Goal: Task Accomplishment & Management: Manage account settings

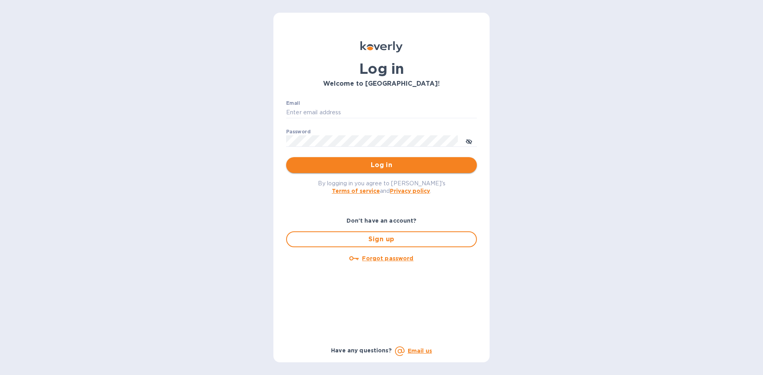
type input "[EMAIL_ADDRESS][DOMAIN_NAME]"
click at [352, 167] on span "Log in" at bounding box center [381, 165] width 178 height 10
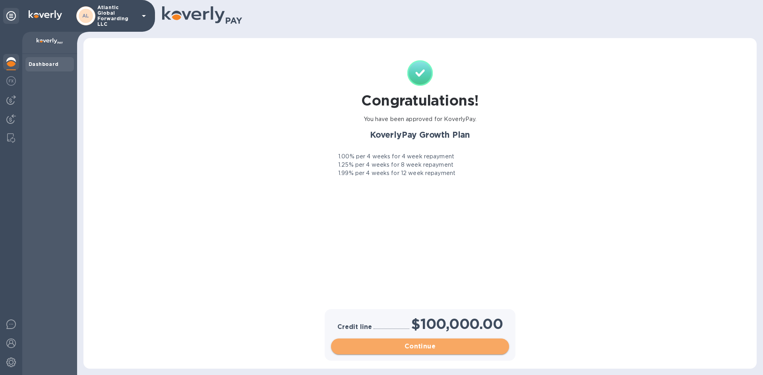
click at [407, 348] on span "Continue" at bounding box center [419, 347] width 165 height 10
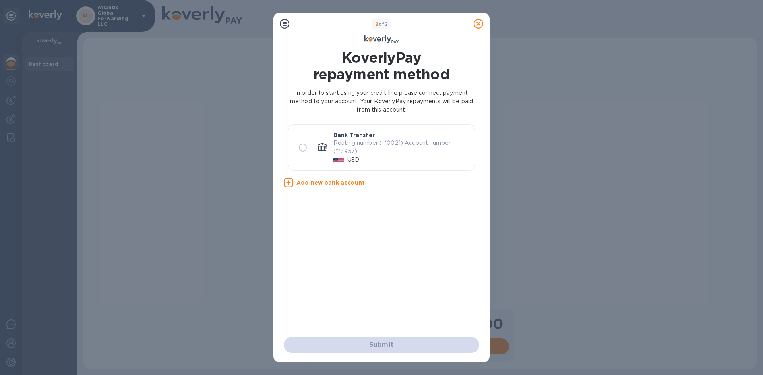
click at [323, 149] on icon at bounding box center [322, 147] width 10 height 8
radio input "true"
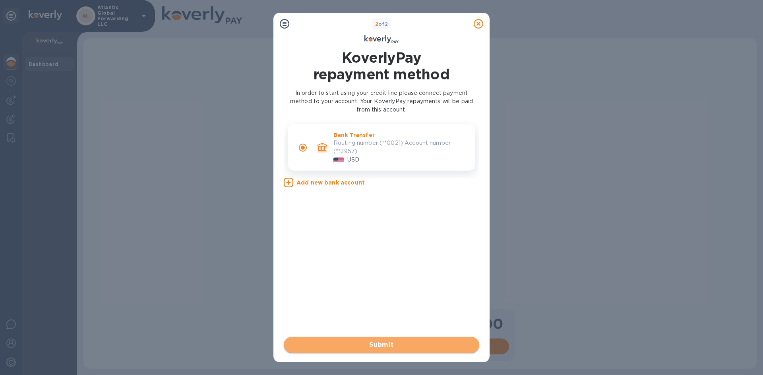
click at [382, 345] on span "Submit" at bounding box center [381, 345] width 183 height 10
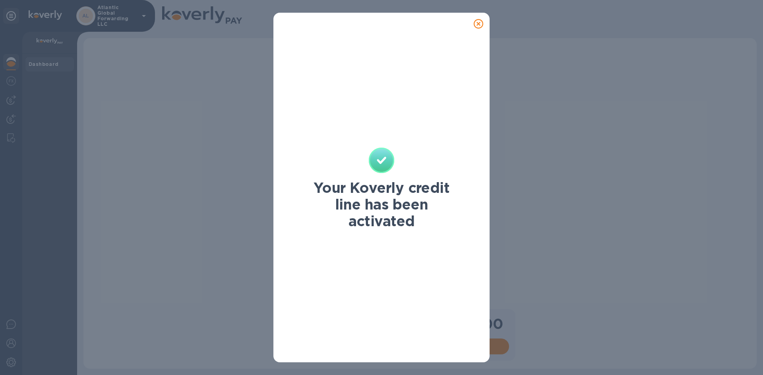
click at [477, 23] on icon at bounding box center [478, 24] width 10 height 10
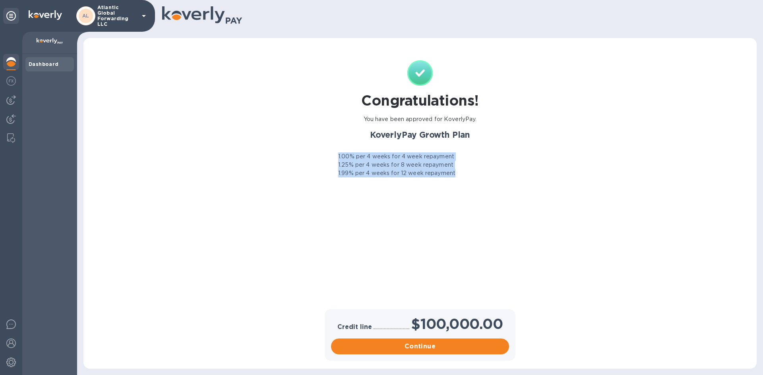
drag, startPoint x: 338, startPoint y: 153, endPoint x: 505, endPoint y: 182, distance: 169.3
click at [505, 182] on div "Congratulations! You have been approved for KoverlyPay. KoverlyPay Growth Plan …" at bounding box center [419, 183] width 187 height 247
click at [461, 167] on div "1.25% per 4 weeks for 8 week repayment" at bounding box center [419, 165] width 187 height 8
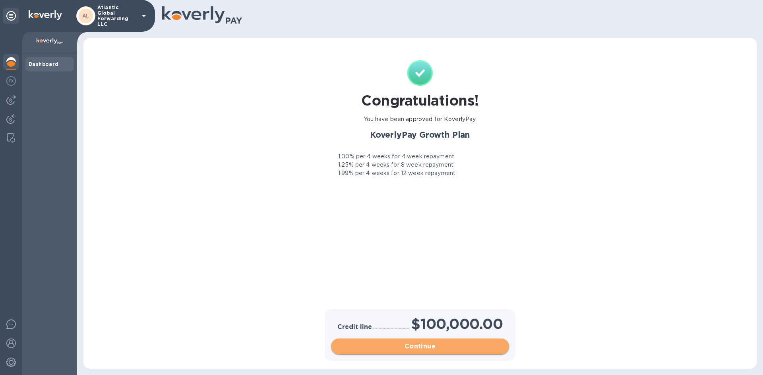
click at [435, 342] on button "Continue" at bounding box center [420, 347] width 178 height 16
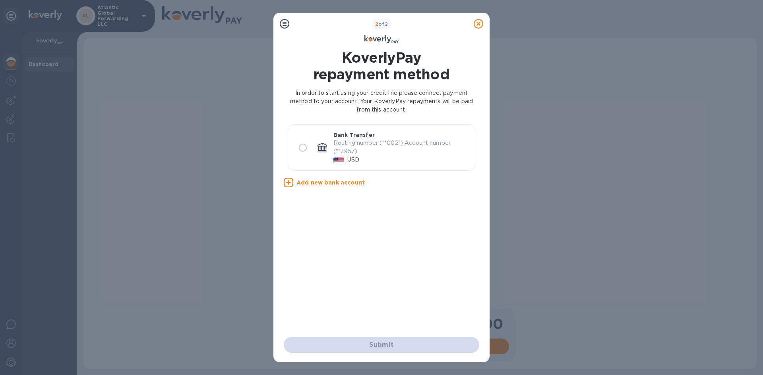
click at [350, 152] on p "Routing number (**0021) Account number (**3957)" at bounding box center [400, 147] width 135 height 17
radio input "true"
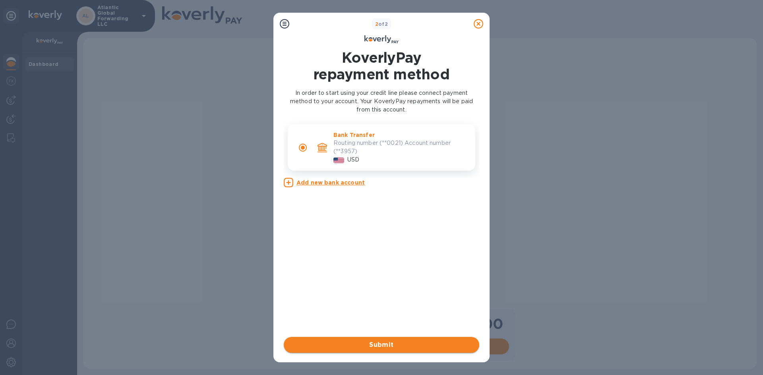
click at [394, 346] on span "Submit" at bounding box center [381, 345] width 183 height 10
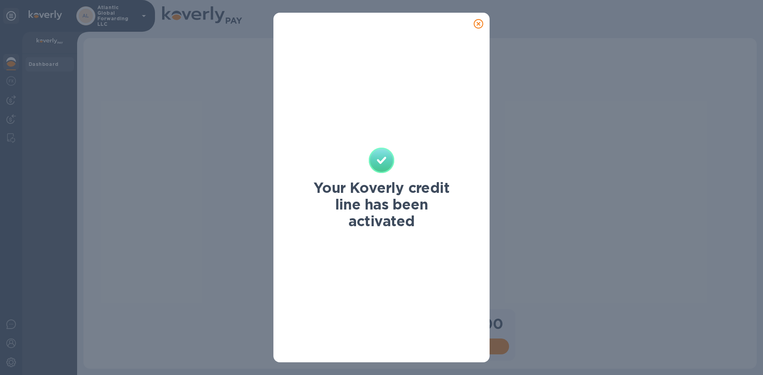
click at [612, 202] on div "Your Koverly credit line has been activated" at bounding box center [381, 187] width 763 height 375
click at [478, 25] on icon at bounding box center [478, 24] width 10 height 10
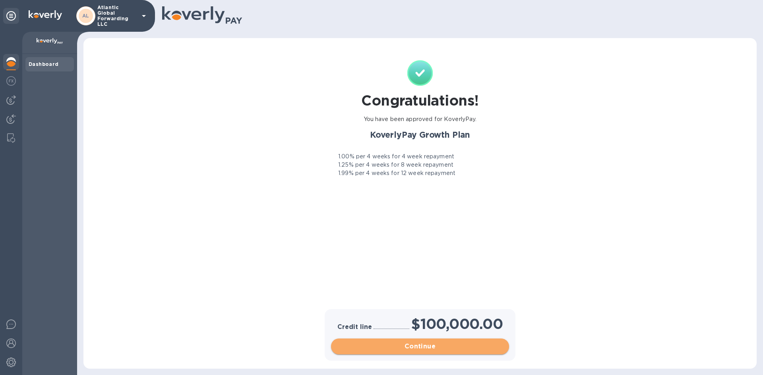
click at [421, 345] on span "Continue" at bounding box center [419, 347] width 165 height 10
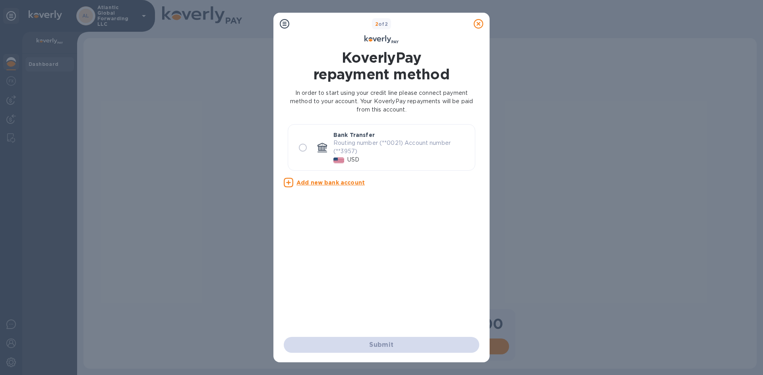
click at [371, 145] on p "Routing number (**0021) Account number (**3957)" at bounding box center [400, 147] width 135 height 17
radio input "true"
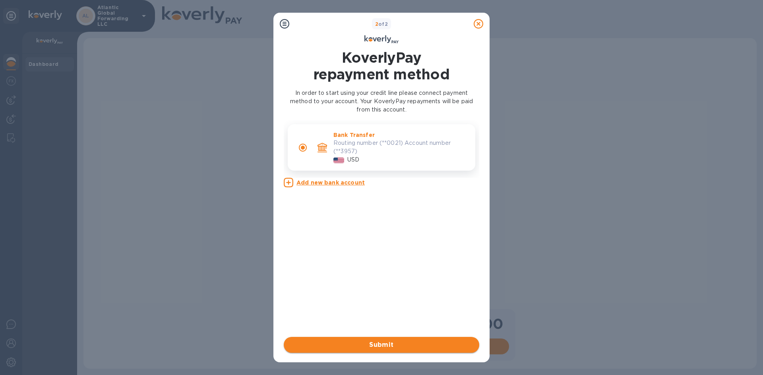
click at [392, 345] on span "Submit" at bounding box center [381, 345] width 183 height 10
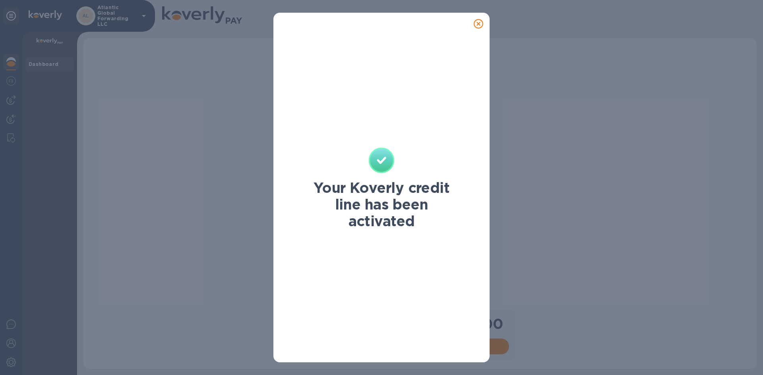
click at [475, 22] on icon at bounding box center [478, 24] width 10 height 10
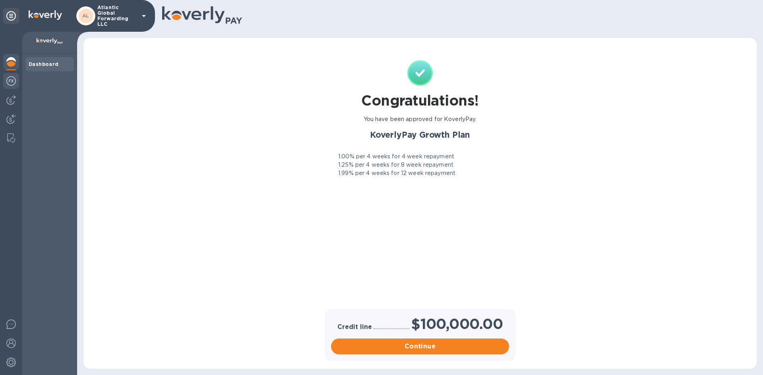
click at [10, 81] on img at bounding box center [11, 81] width 10 height 10
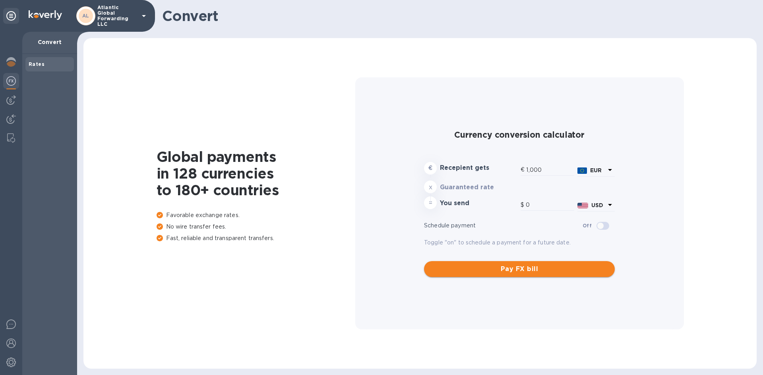
type input "1,163.49"
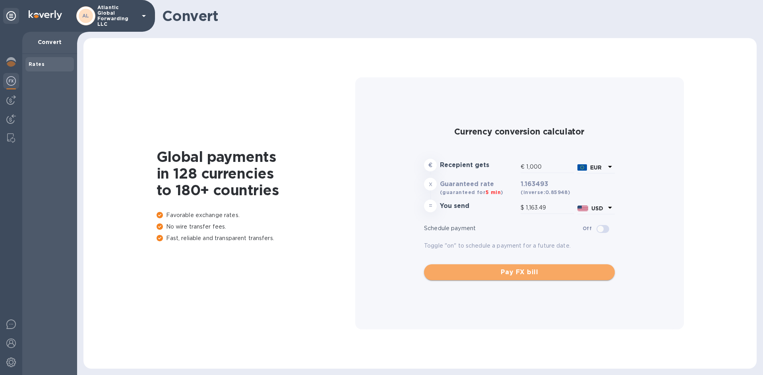
click at [506, 271] on span "Pay FX bill" at bounding box center [519, 273] width 178 height 10
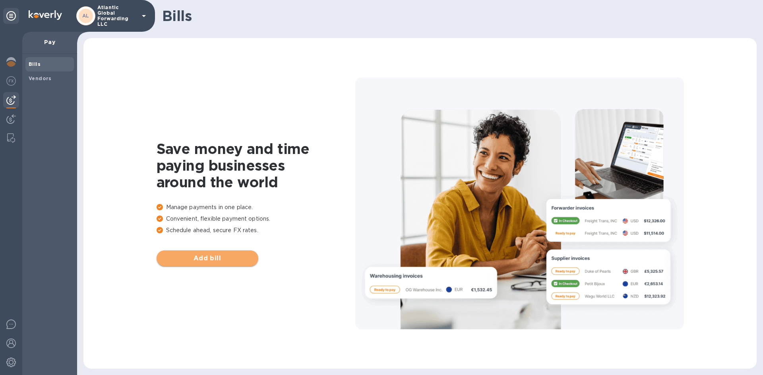
click at [228, 260] on span "Add bill" at bounding box center [207, 259] width 89 height 10
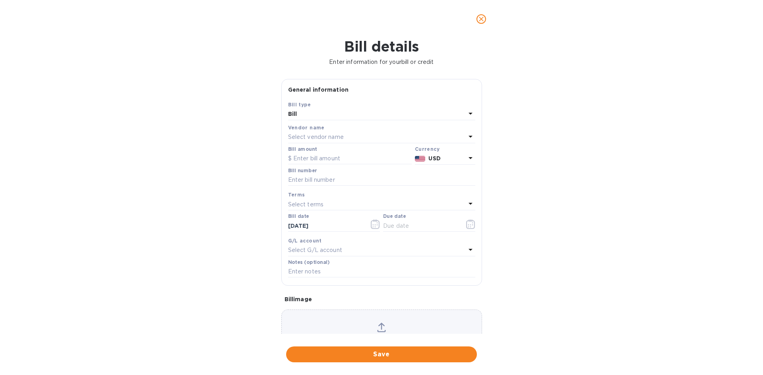
click at [485, 17] on span "close" at bounding box center [481, 19] width 10 height 10
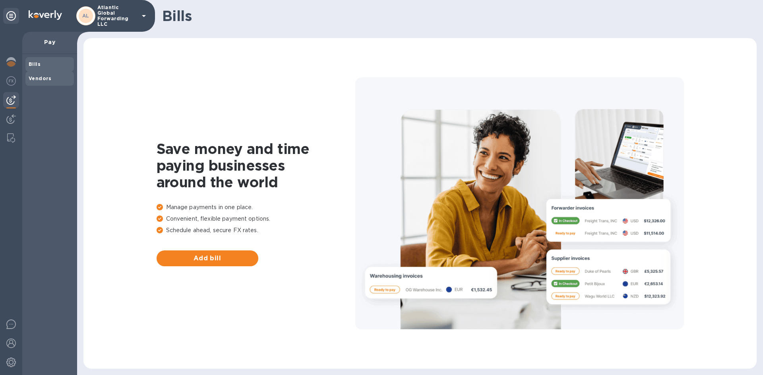
click at [42, 77] on b "Vendors" at bounding box center [40, 78] width 23 height 6
click at [214, 259] on span "Add vendor" at bounding box center [207, 259] width 89 height 10
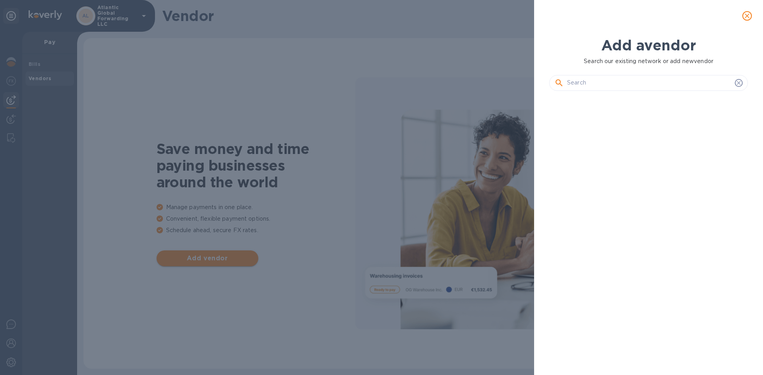
scroll to position [251, 202]
click at [584, 83] on input "text" at bounding box center [649, 83] width 164 height 12
click at [717, 48] on div "Add a vendor" at bounding box center [648, 45] width 202 height 21
click at [603, 80] on input "text" at bounding box center [649, 83] width 164 height 12
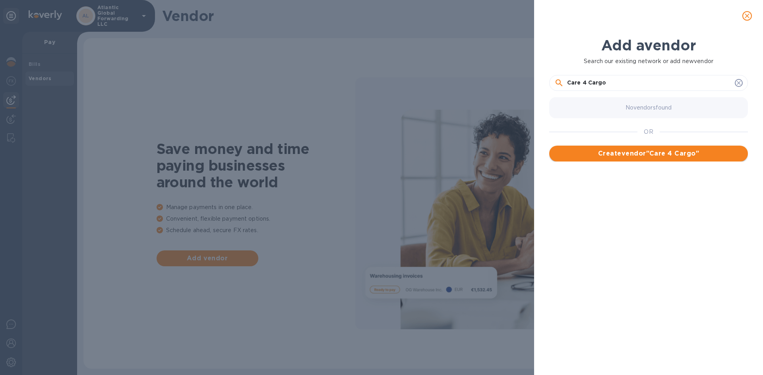
type input "Care 4 Cargo"
click at [651, 154] on span "Create vendor " Care 4 Cargo "" at bounding box center [648, 154] width 186 height 10
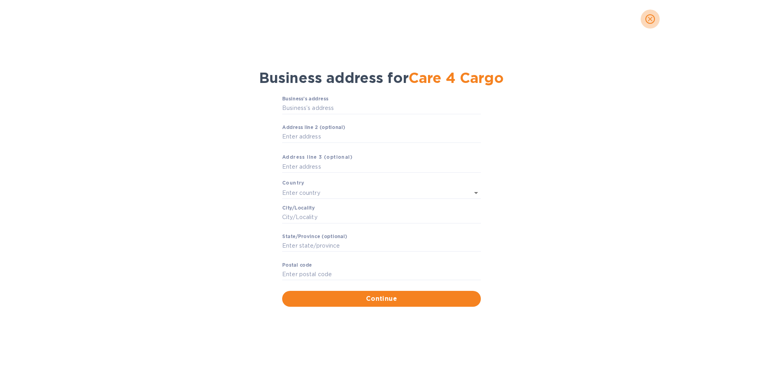
click at [649, 20] on icon "close" at bounding box center [649, 19] width 5 height 5
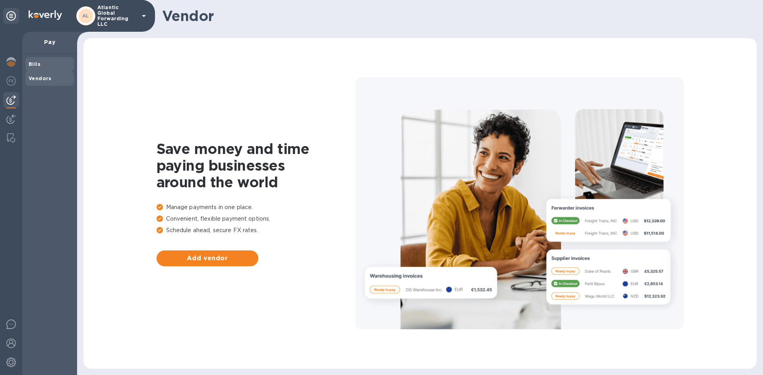
click at [36, 64] on b "Bills" at bounding box center [35, 64] width 12 height 6
click at [15, 64] on img at bounding box center [11, 62] width 10 height 10
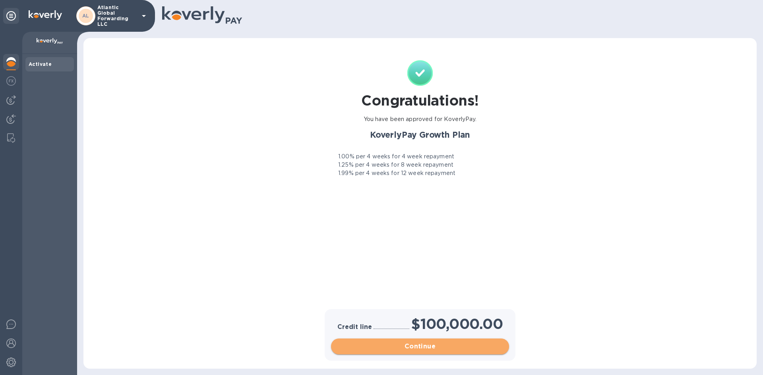
click at [419, 350] on span "Continue" at bounding box center [419, 347] width 165 height 10
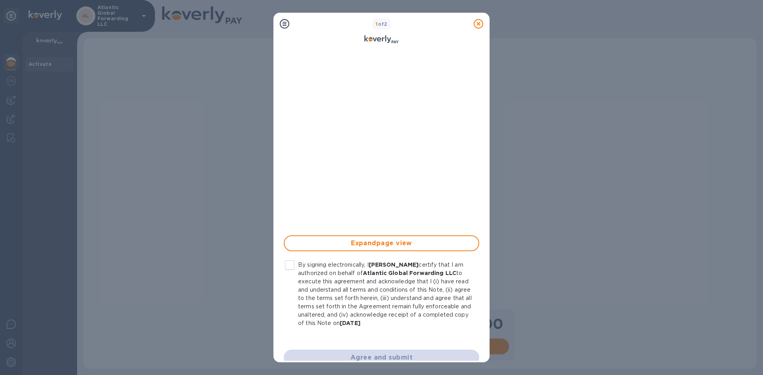
scroll to position [110, 0]
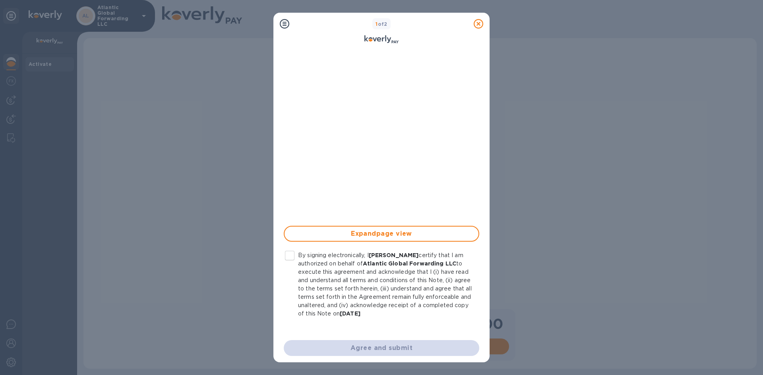
click at [286, 257] on input "By signing electronically, I [PERSON_NAME] certify that I am authorized on beha…" at bounding box center [289, 255] width 17 height 17
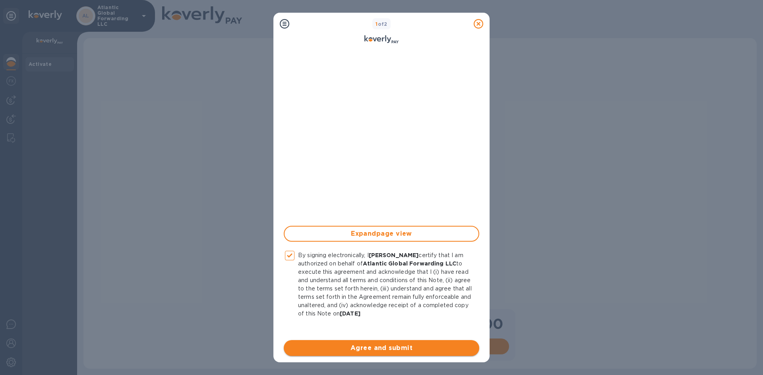
click at [362, 350] on span "Agree and submit" at bounding box center [381, 349] width 183 height 10
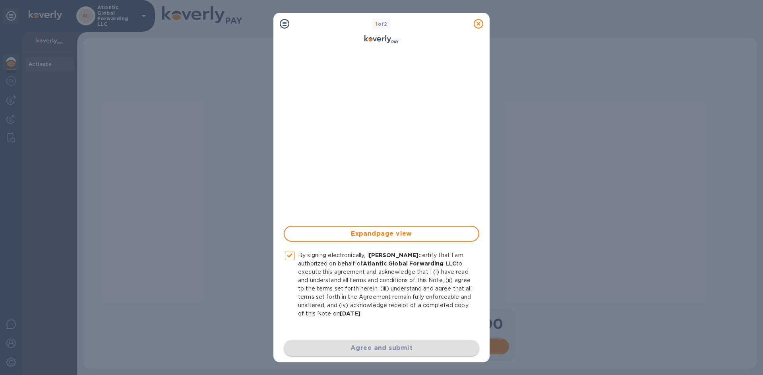
checkbox input "false"
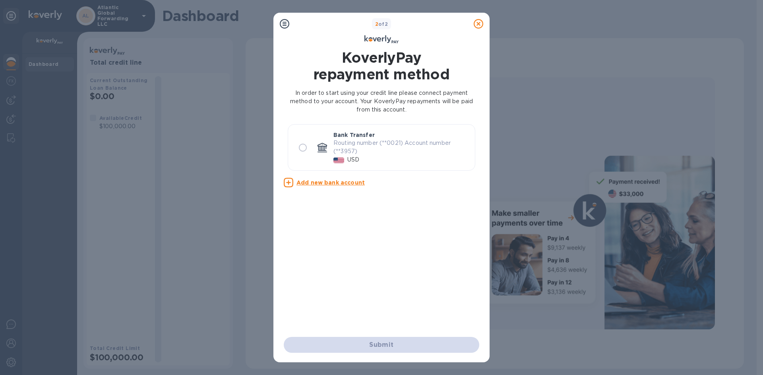
scroll to position [0, 0]
click at [317, 150] on div at bounding box center [322, 148] width 16 height 16
radio input "true"
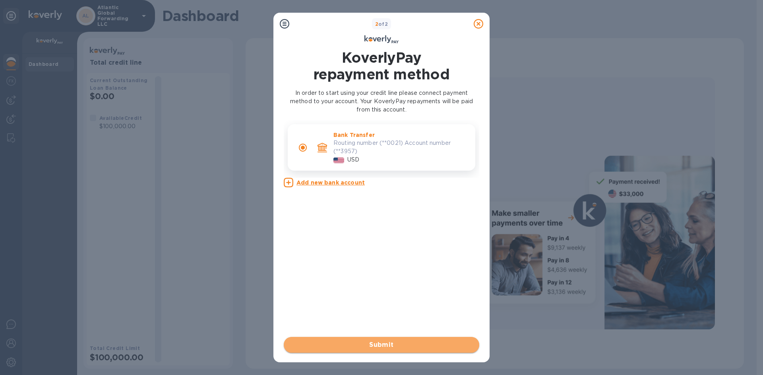
click at [361, 344] on span "Submit" at bounding box center [381, 345] width 183 height 10
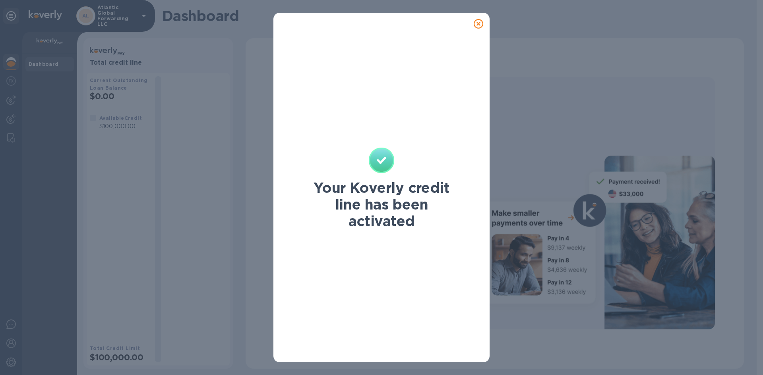
click at [477, 22] on icon at bounding box center [478, 24] width 10 height 10
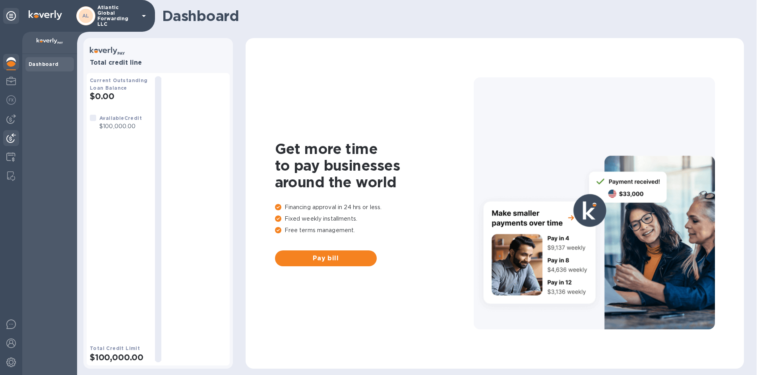
click at [8, 139] on img at bounding box center [11, 138] width 10 height 10
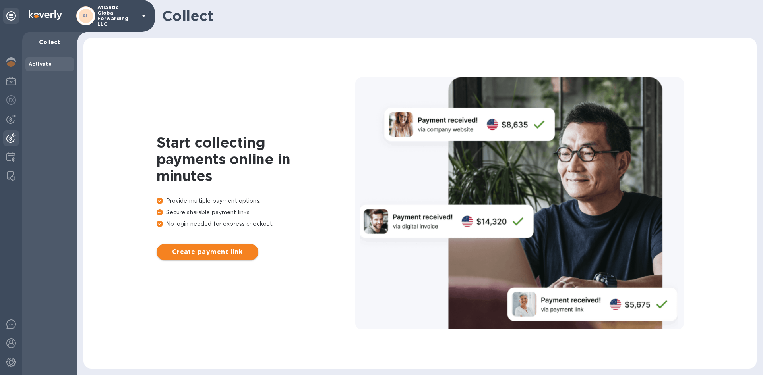
click at [210, 251] on span "Create payment link" at bounding box center [207, 252] width 89 height 10
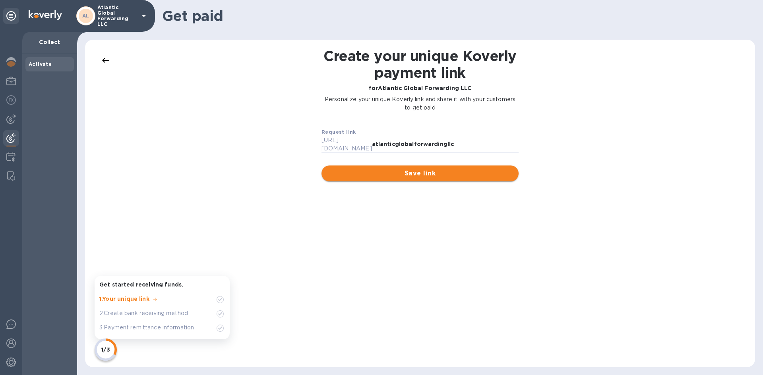
click at [391, 169] on span "Save link" at bounding box center [420, 174] width 184 height 10
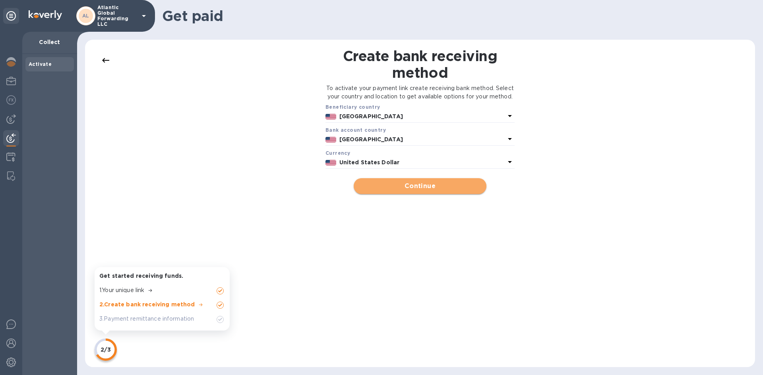
click at [426, 191] on span "Continue" at bounding box center [420, 187] width 120 height 10
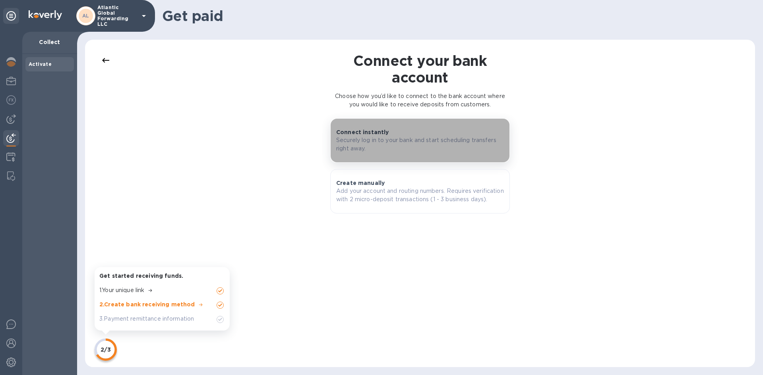
click at [415, 141] on p "Securely log in to your bank and start scheduling transfers right away." at bounding box center [420, 144] width 168 height 17
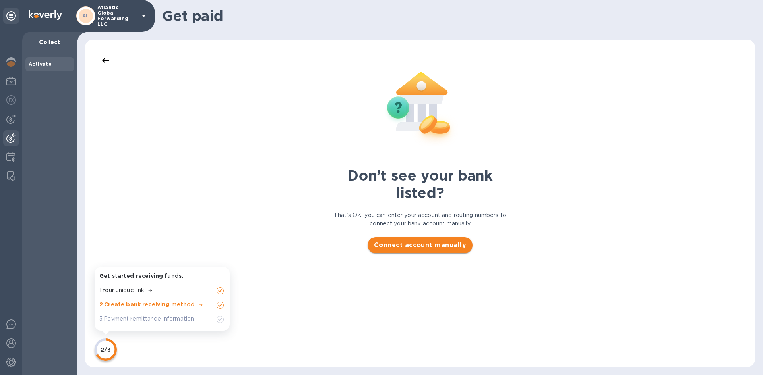
click at [426, 251] on button "Connect account manually" at bounding box center [419, 246] width 105 height 16
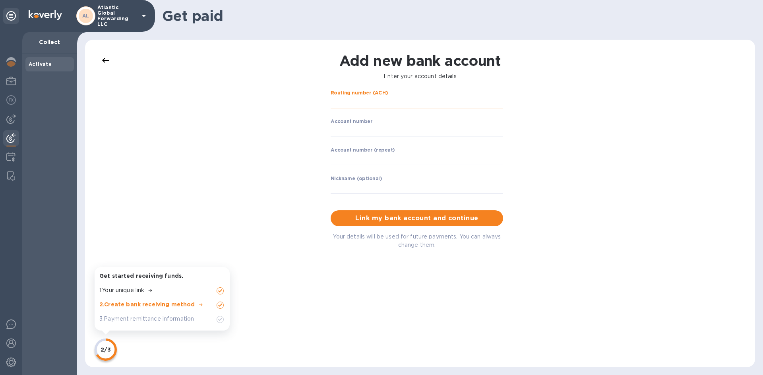
click at [389, 104] on input "string" at bounding box center [416, 103] width 172 height 12
click at [364, 132] on input "string" at bounding box center [416, 131] width 172 height 12
click at [359, 131] on input "string" at bounding box center [416, 131] width 172 height 12
type input "289713957"
click at [363, 103] on input "string" at bounding box center [416, 103] width 172 height 12
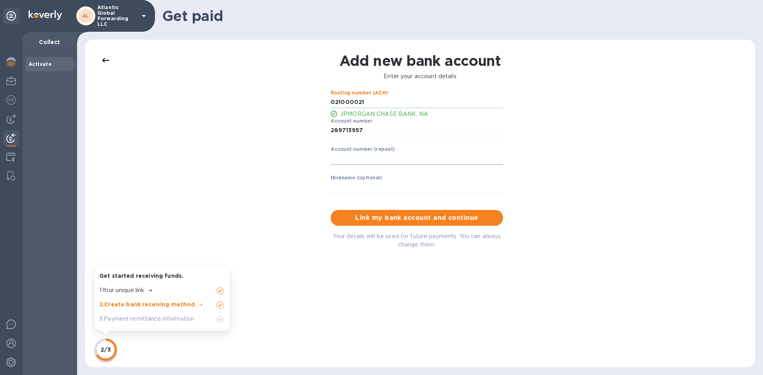
type input "021000021"
click at [366, 155] on input "string" at bounding box center [416, 159] width 172 height 12
click at [369, 158] on input "string" at bounding box center [416, 159] width 172 height 12
type input "289713957"
click at [349, 179] on label "Nickname (optional)" at bounding box center [356, 178] width 52 height 5
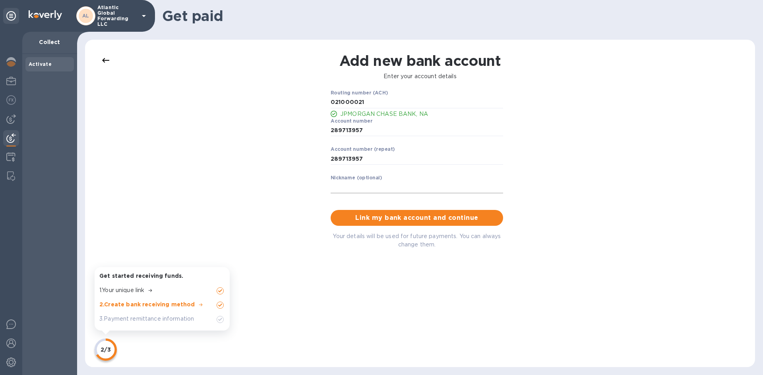
click at [349, 185] on input "text" at bounding box center [416, 188] width 172 height 12
type input "Chase Operating"
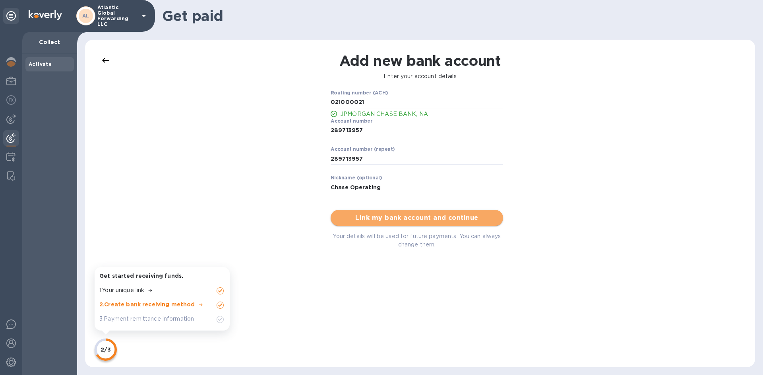
click at [433, 222] on span "Link my bank account and continue" at bounding box center [417, 218] width 160 height 10
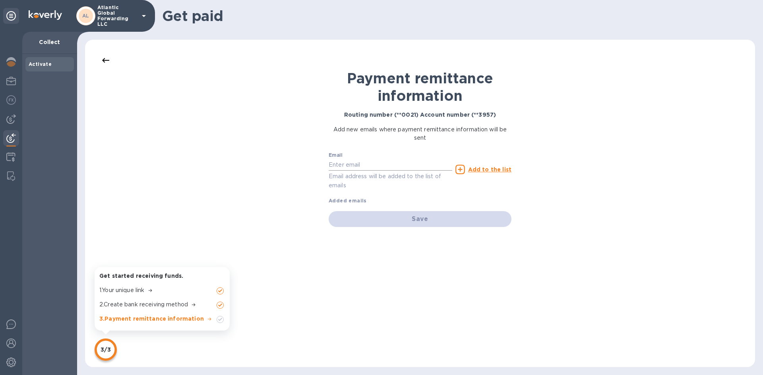
click at [369, 168] on input "text" at bounding box center [390, 165] width 124 height 12
type input "[EMAIL_ADDRESS][DOMAIN_NAME]"
click at [421, 191] on div "Email [EMAIL_ADDRESS][DOMAIN_NAME] Email address will be added to the list of e…" at bounding box center [390, 169] width 127 height 45
click at [395, 163] on input "[EMAIL_ADDRESS][DOMAIN_NAME]" at bounding box center [390, 165] width 124 height 12
click at [310, 191] on div "Payment remittance information Routing number (**0021) Account number (**3957) …" at bounding box center [420, 204] width 654 height 312
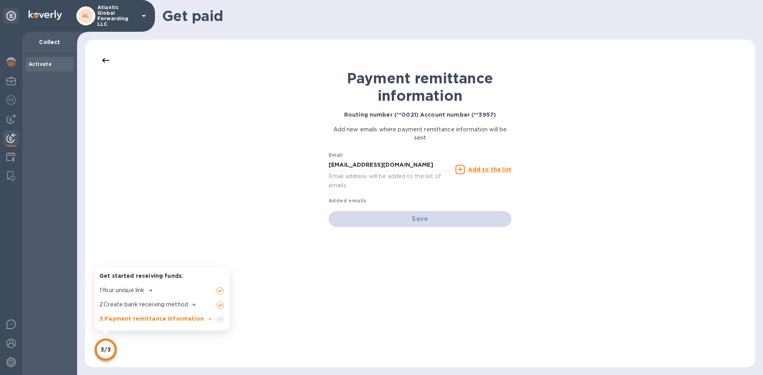
click at [479, 165] on div "Add to the list" at bounding box center [483, 170] width 56 height 10
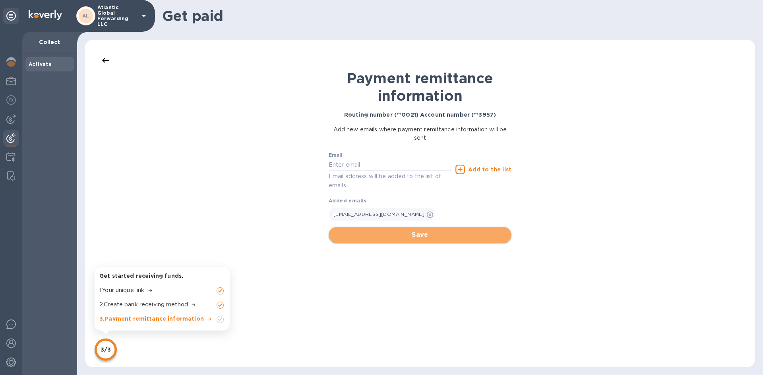
click at [417, 236] on span "Save" at bounding box center [420, 235] width 170 height 10
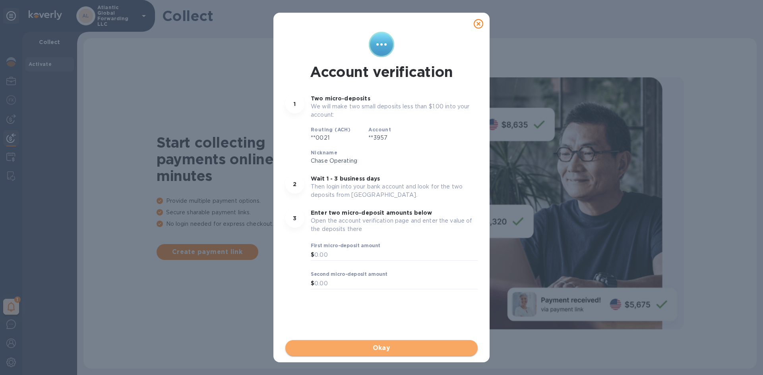
click at [383, 344] on span "Okay" at bounding box center [382, 349] width 180 height 10
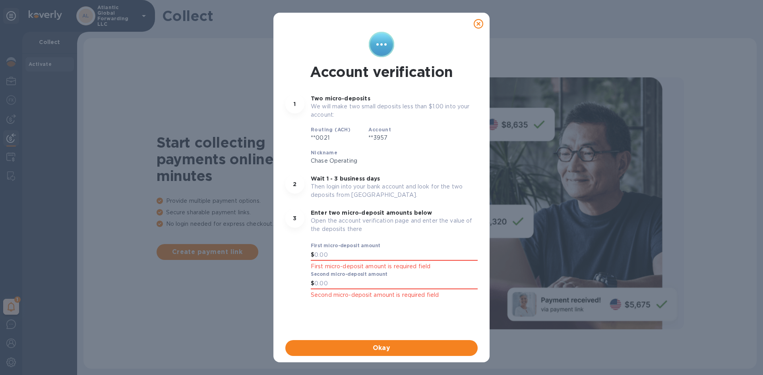
click at [480, 22] on icon at bounding box center [478, 24] width 10 height 10
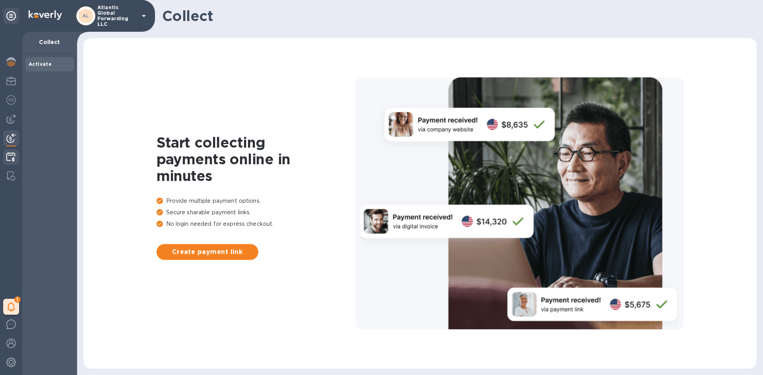
click at [9, 154] on img at bounding box center [10, 158] width 9 height 10
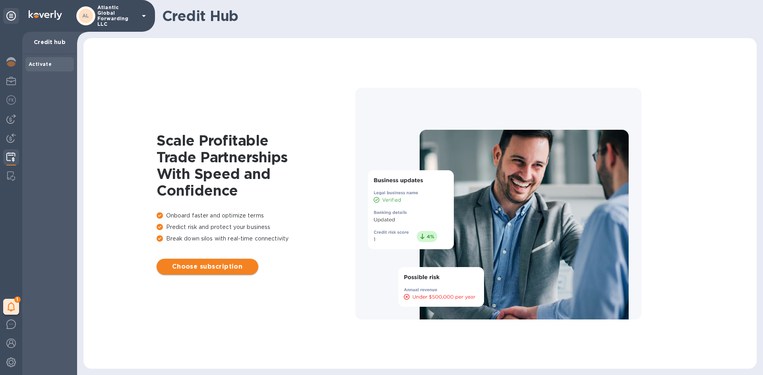
click at [200, 267] on span "Choose subscription" at bounding box center [207, 267] width 89 height 10
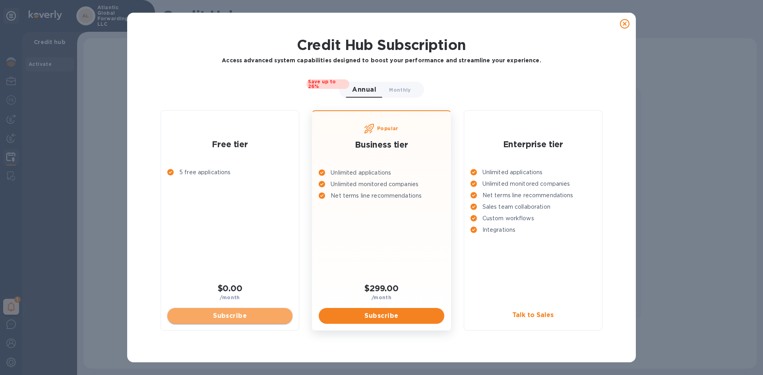
click at [226, 312] on span "Subscribe" at bounding box center [230, 316] width 112 height 10
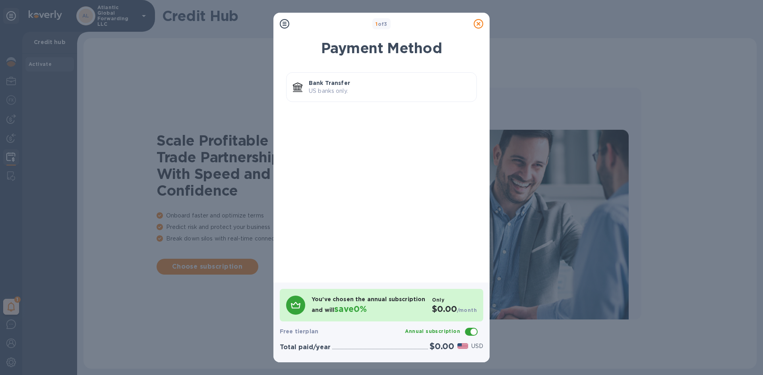
click at [348, 88] on p "US banks only." at bounding box center [389, 91] width 161 height 8
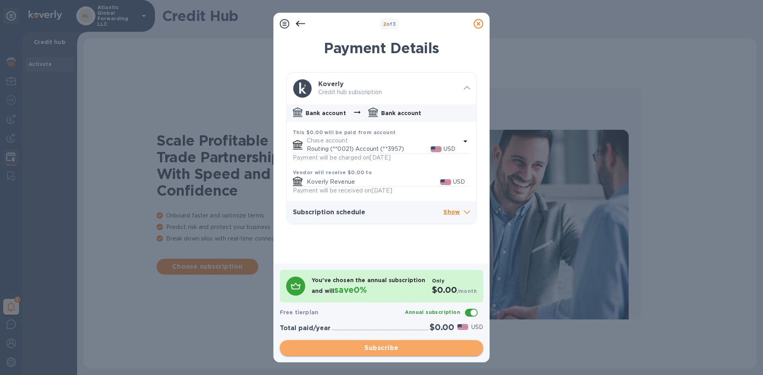
click at [392, 347] on span "Subscribe" at bounding box center [381, 349] width 191 height 10
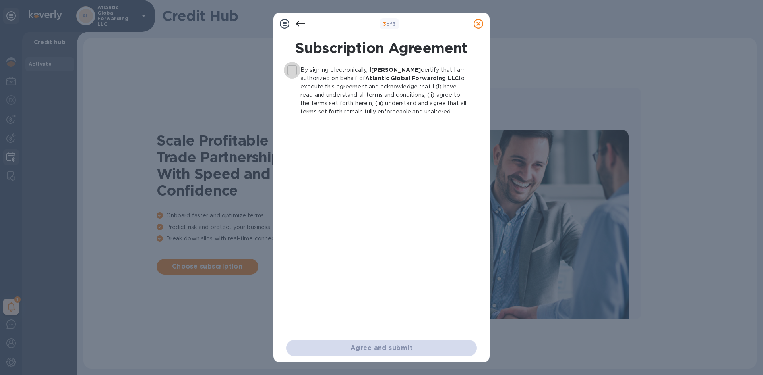
click at [293, 74] on input "By signing electronically, I [PERSON_NAME] certify that I am authorized on beha…" at bounding box center [292, 70] width 17 height 17
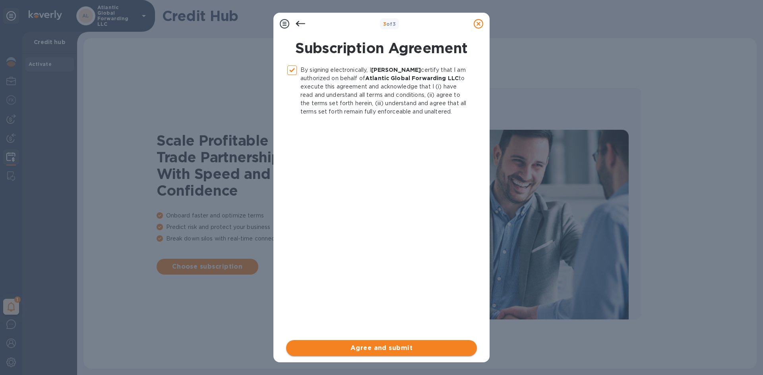
click at [372, 350] on span "Agree and submit" at bounding box center [381, 349] width 178 height 10
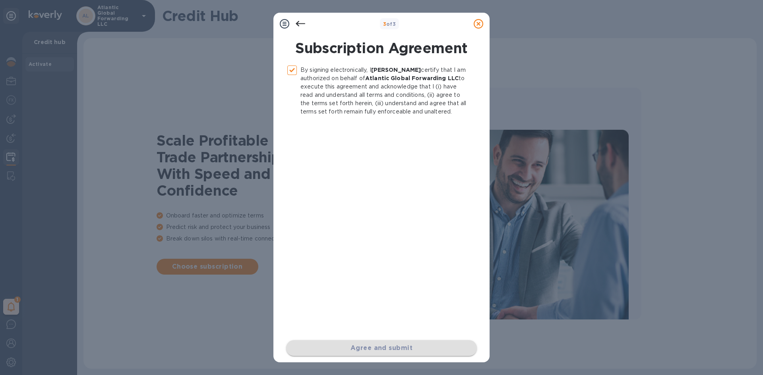
checkbox input "false"
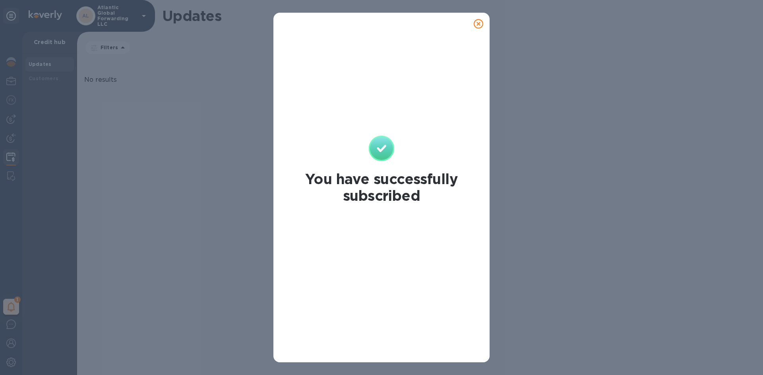
click at [480, 26] on icon at bounding box center [478, 24] width 10 height 10
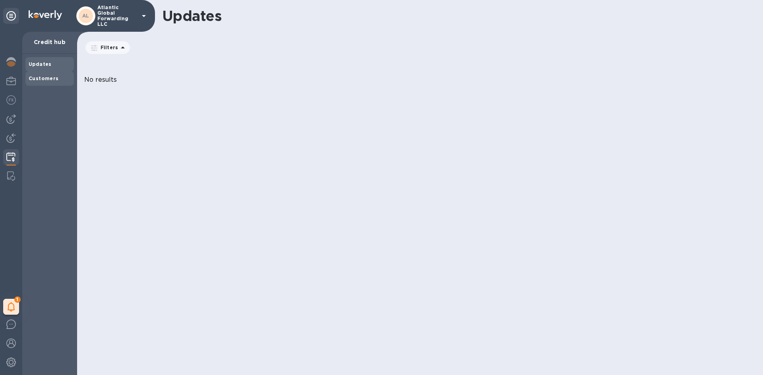
click at [42, 80] on b "Customers" at bounding box center [44, 78] width 30 height 6
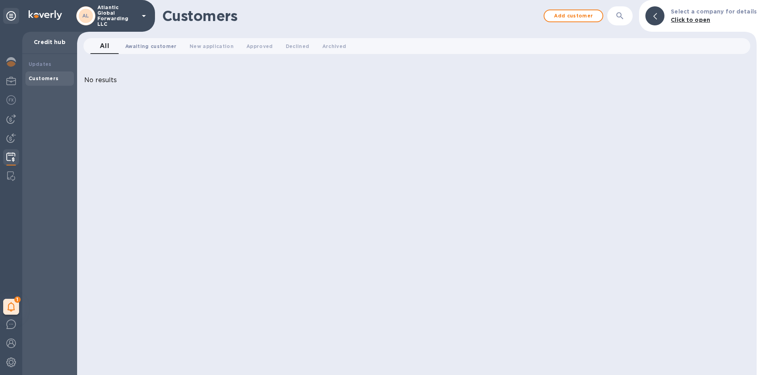
click at [157, 47] on span "Awaiting customer 0" at bounding box center [151, 46] width 52 height 8
click at [222, 47] on span "New application 0" at bounding box center [225, 46] width 44 height 8
click at [151, 44] on span "Awaiting customer 0" at bounding box center [151, 46] width 52 height 8
click at [108, 44] on span "All 0" at bounding box center [105, 46] width 16 height 8
click at [563, 17] on span "Add customer" at bounding box center [573, 16] width 45 height 10
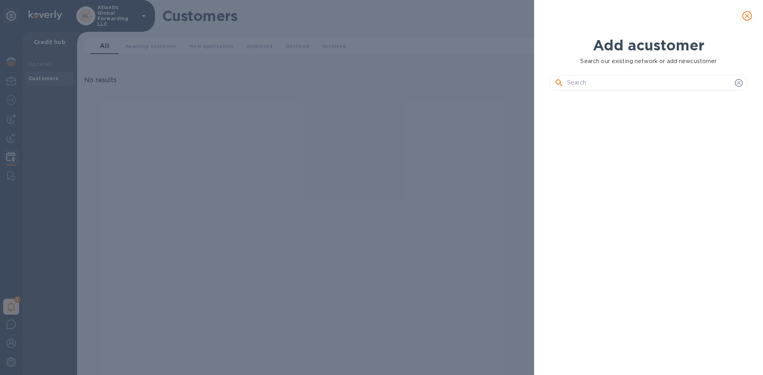
scroll to position [251, 202]
click at [652, 84] on input "text" at bounding box center [649, 83] width 164 height 12
click at [751, 17] on button "close" at bounding box center [746, 15] width 19 height 19
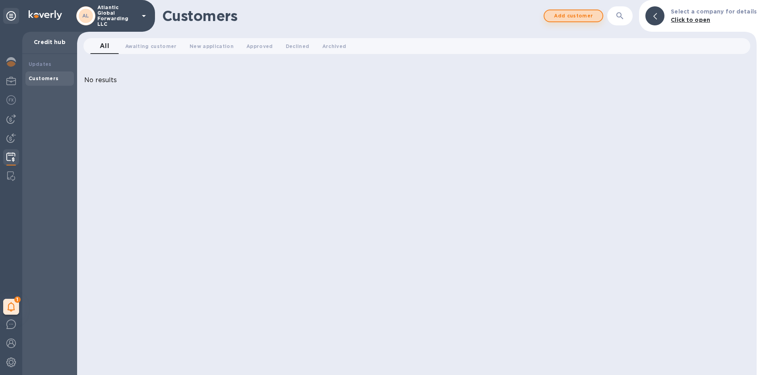
click at [579, 19] on span "Add customer" at bounding box center [573, 16] width 45 height 10
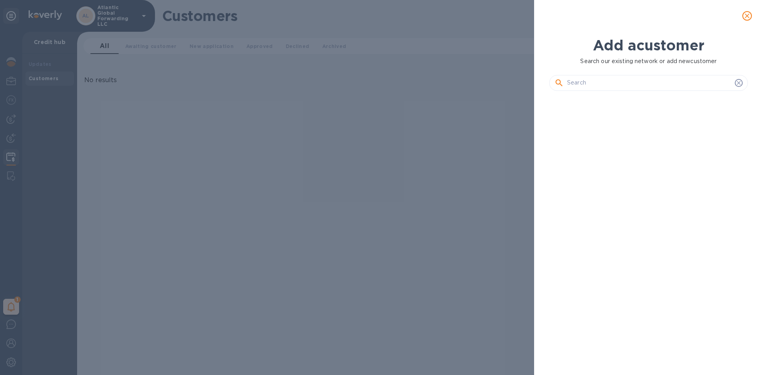
click at [618, 80] on input "text" at bounding box center [649, 83] width 164 height 12
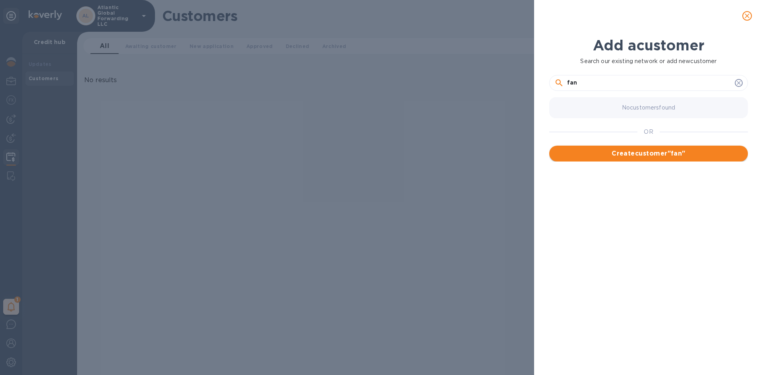
type input "fan"
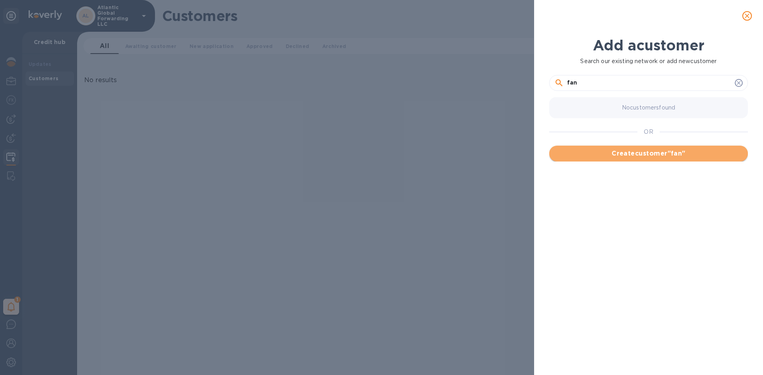
click at [642, 153] on span "Create customer " fan "" at bounding box center [648, 154] width 186 height 10
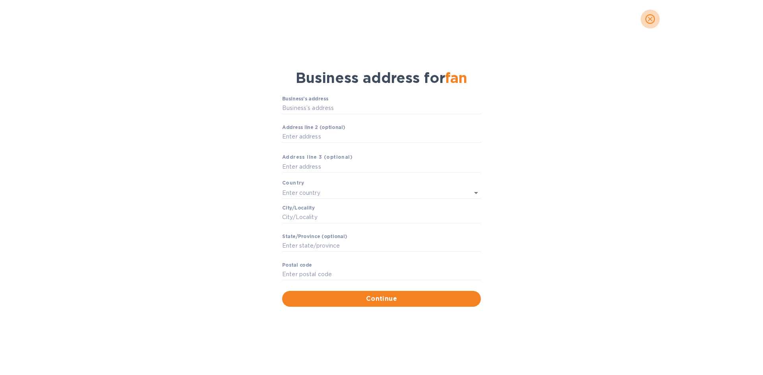
click at [645, 15] on span "close" at bounding box center [650, 19] width 10 height 10
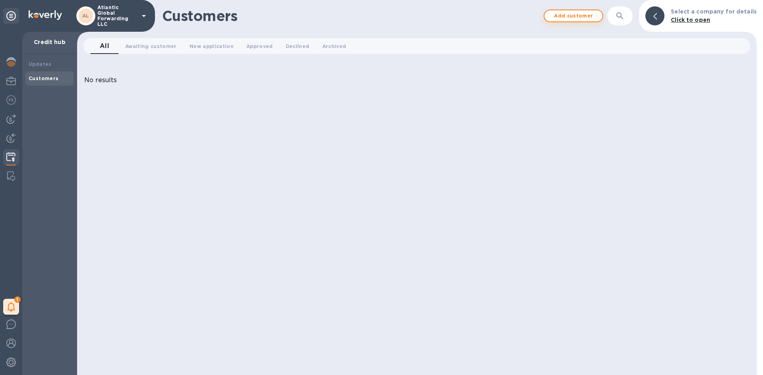
click at [581, 19] on span "Add customer" at bounding box center [573, 16] width 45 height 10
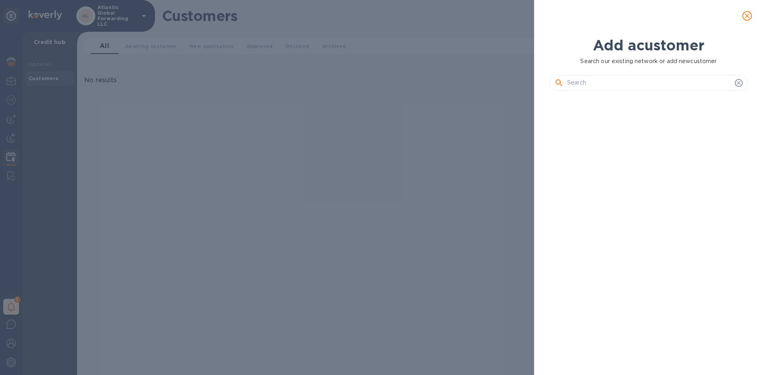
click at [632, 82] on input "text" at bounding box center [649, 83] width 164 height 12
click at [749, 16] on icon "close" at bounding box center [747, 16] width 8 height 8
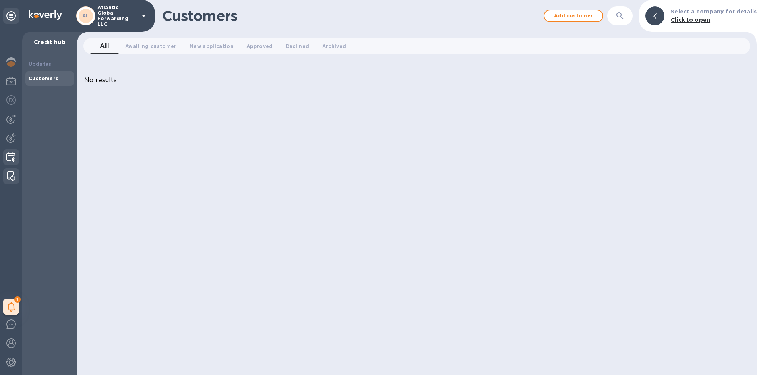
click at [7, 172] on div at bounding box center [11, 176] width 14 height 16
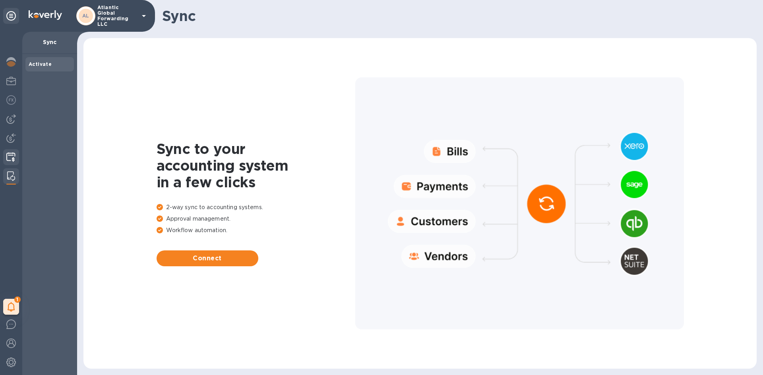
click at [12, 156] on img at bounding box center [10, 158] width 9 height 10
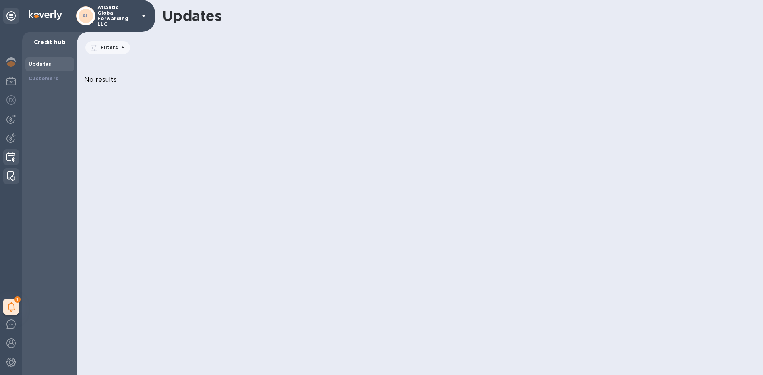
click at [9, 179] on img at bounding box center [11, 177] width 8 height 10
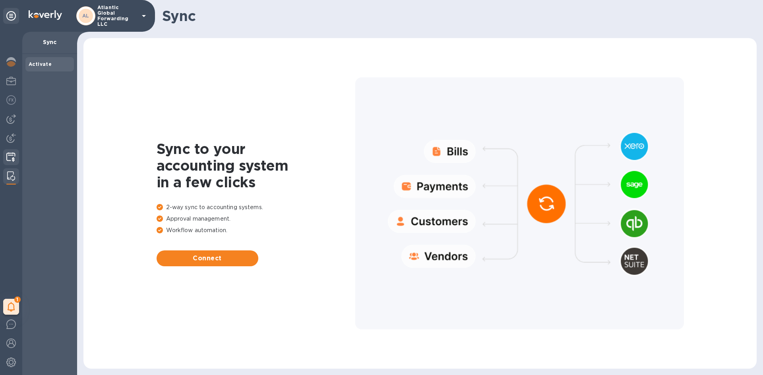
click at [6, 155] on div at bounding box center [10, 157] width 15 height 17
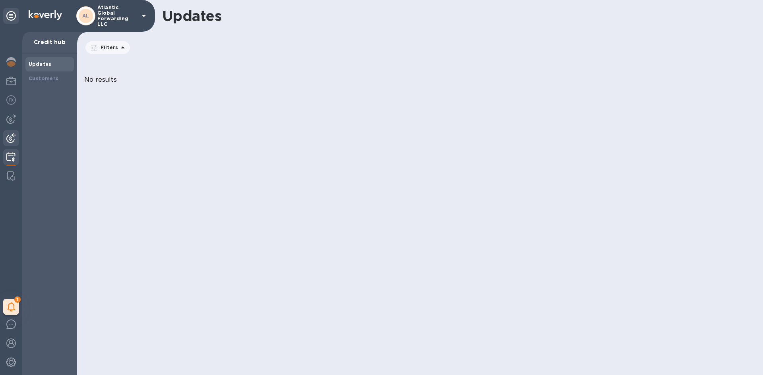
click at [8, 140] on img at bounding box center [11, 138] width 10 height 10
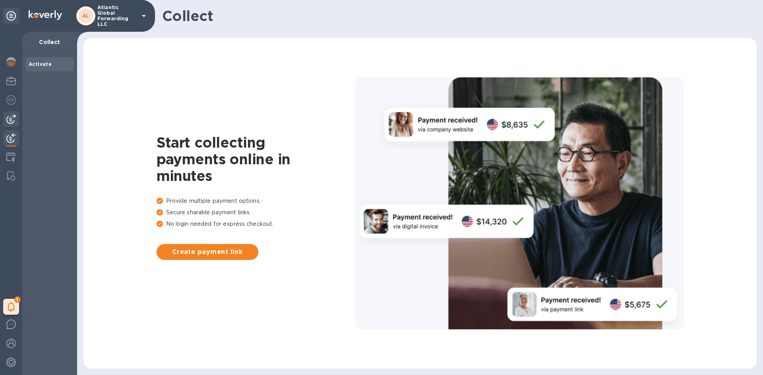
click at [10, 120] on img at bounding box center [11, 119] width 10 height 10
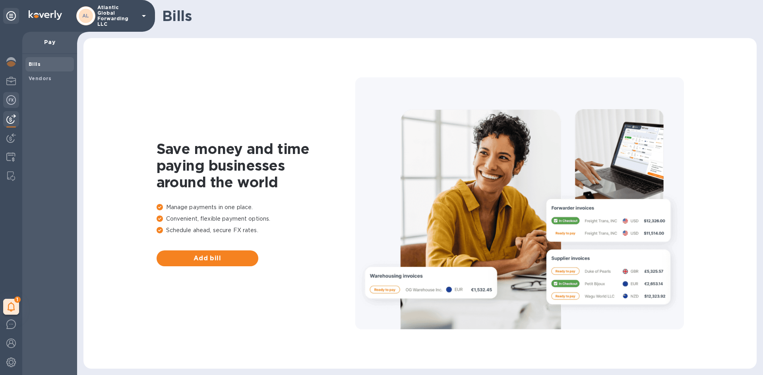
click at [10, 99] on img at bounding box center [11, 100] width 10 height 10
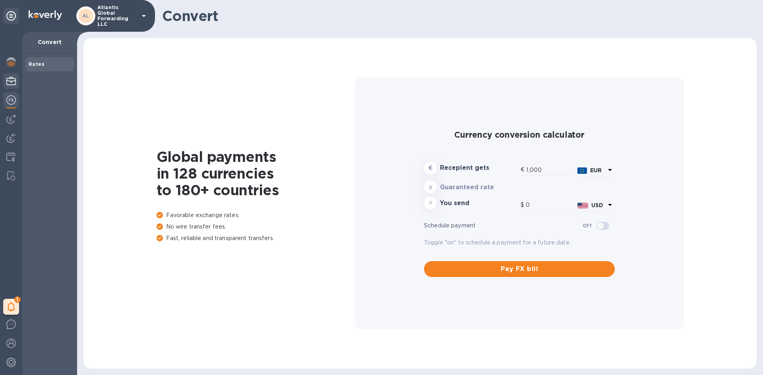
click at [15, 78] on img at bounding box center [11, 81] width 10 height 10
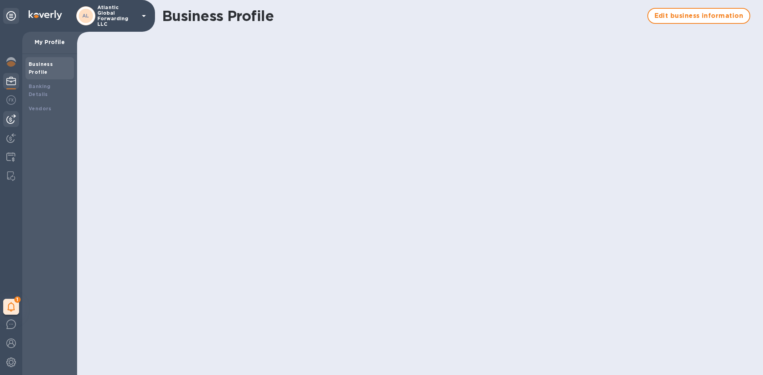
click at [11, 118] on img at bounding box center [11, 119] width 10 height 10
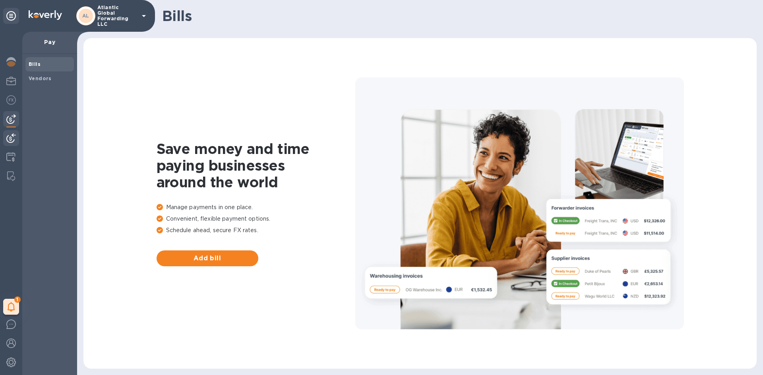
click at [6, 139] on img at bounding box center [11, 138] width 10 height 10
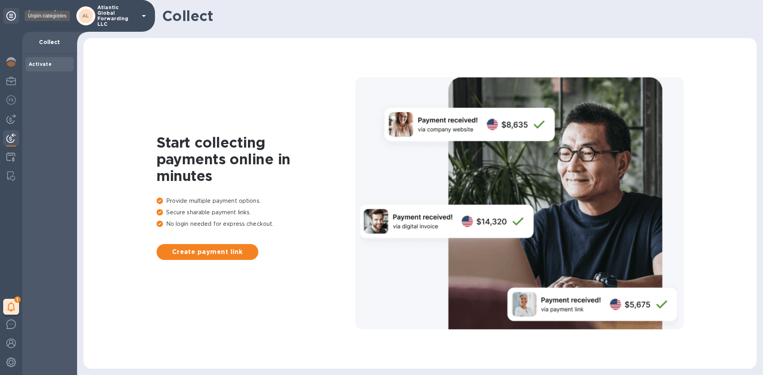
click at [8, 16] on icon at bounding box center [11, 16] width 10 height 10
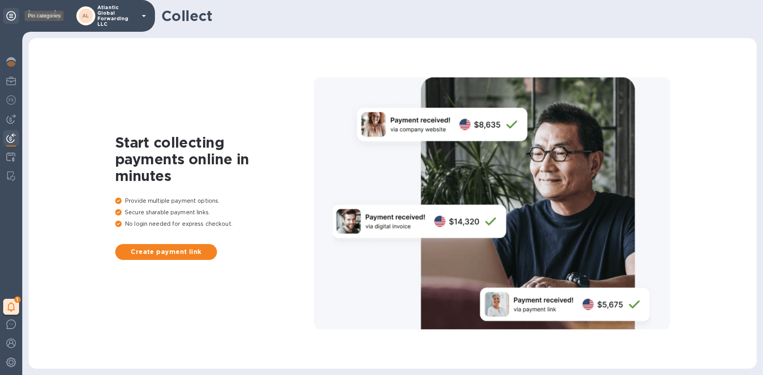
click at [8, 16] on icon at bounding box center [11, 16] width 10 height 10
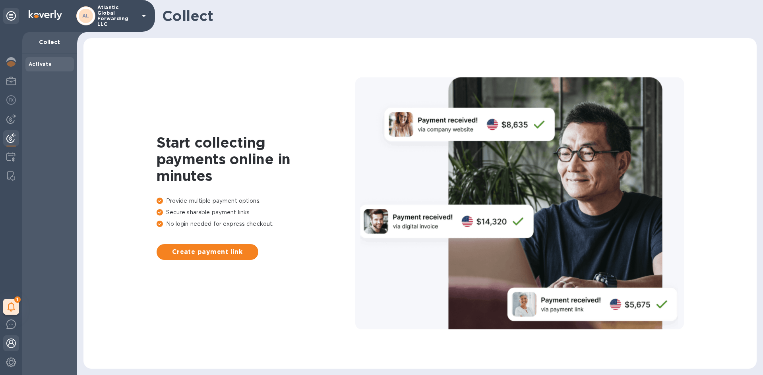
click at [12, 344] on img at bounding box center [11, 344] width 10 height 10
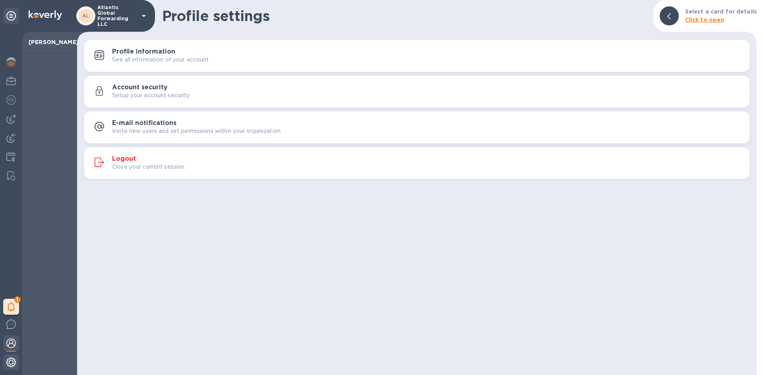
click at [12, 369] on div at bounding box center [11, 363] width 16 height 17
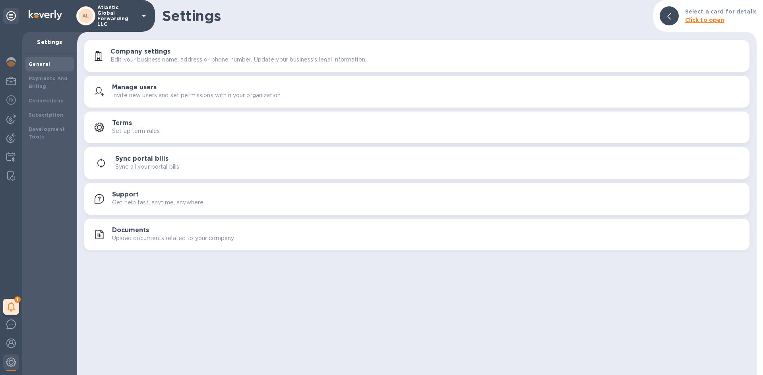
click at [154, 87] on h3 "Manage users" at bounding box center [134, 88] width 44 height 8
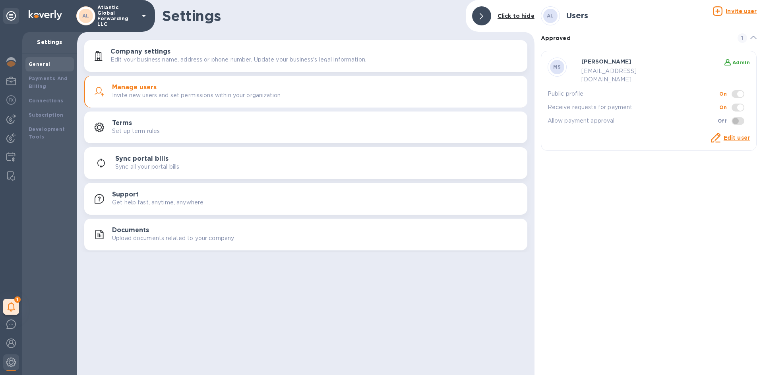
click at [738, 12] on u "Invite user" at bounding box center [740, 11] width 31 height 6
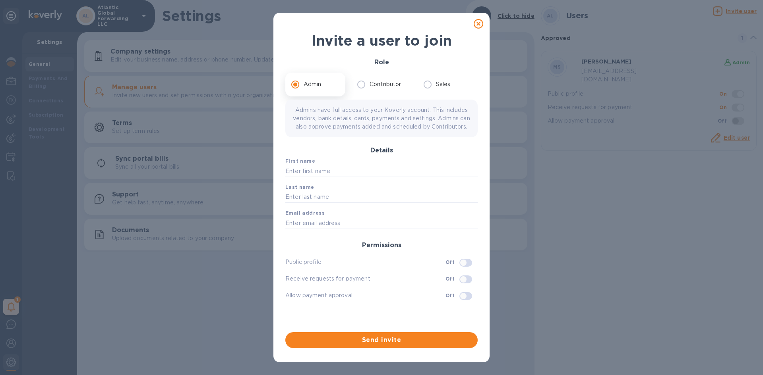
click at [479, 23] on icon at bounding box center [478, 24] width 10 height 10
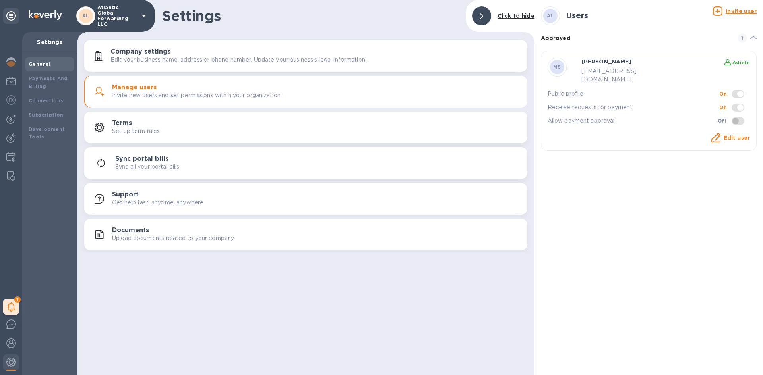
click at [485, 19] on div at bounding box center [481, 15] width 19 height 19
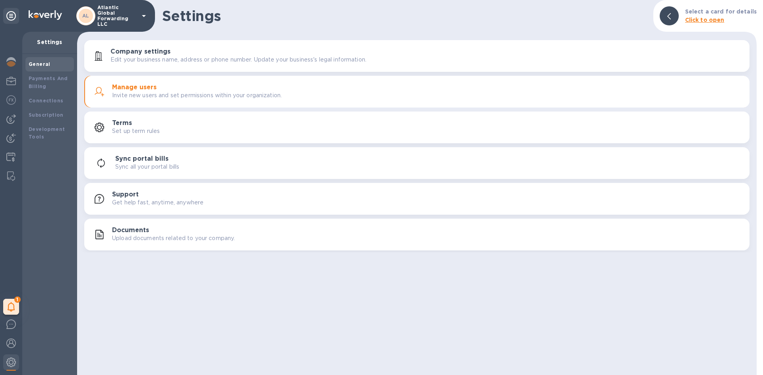
click at [42, 63] on b "General" at bounding box center [40, 64] width 22 height 6
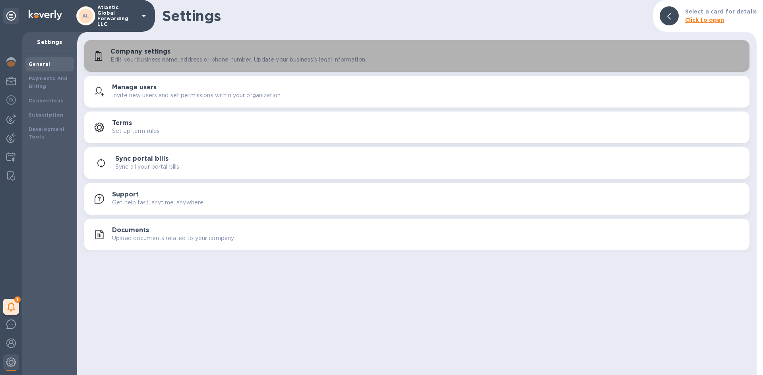
click at [192, 64] on div "Company settings Edit your business name, address or phone number. Update your …" at bounding box center [416, 55] width 655 height 19
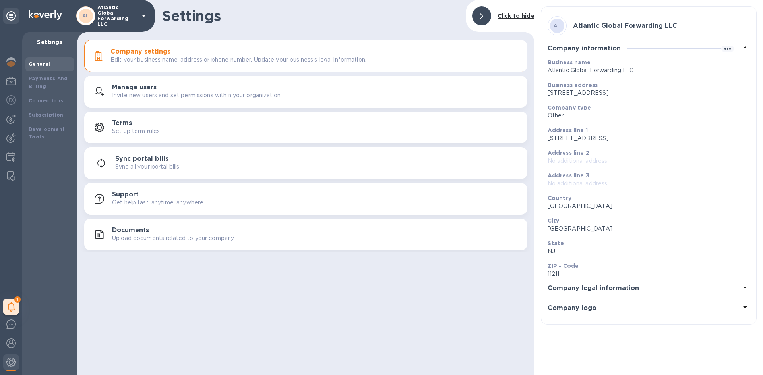
click at [574, 308] on h3 "Company logo" at bounding box center [571, 309] width 49 height 8
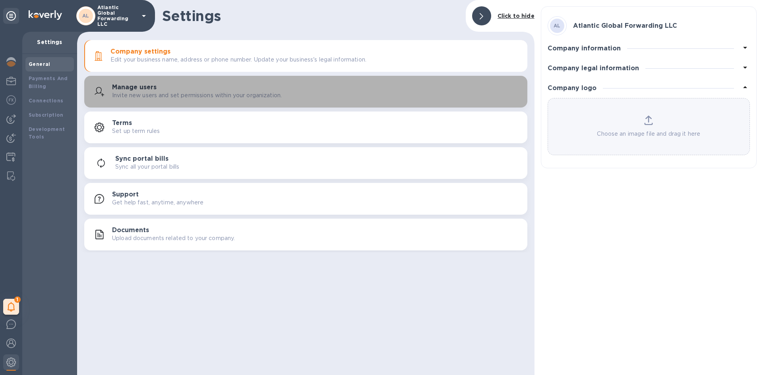
click at [248, 100] on div "Manage users Invite new users and set permissions within your organization." at bounding box center [305, 91] width 433 height 19
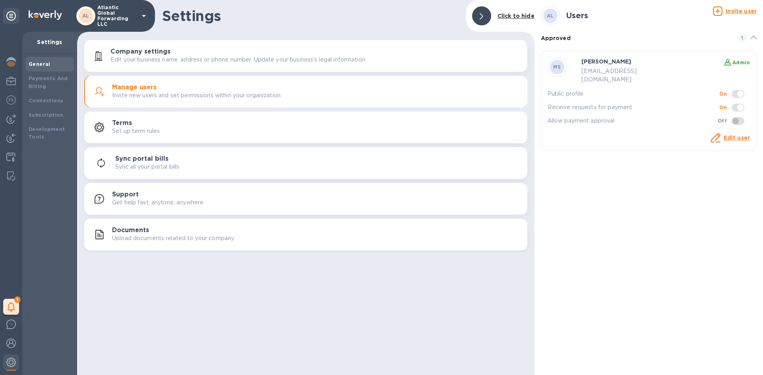
click at [732, 15] on p "Invite user" at bounding box center [740, 11] width 31 height 8
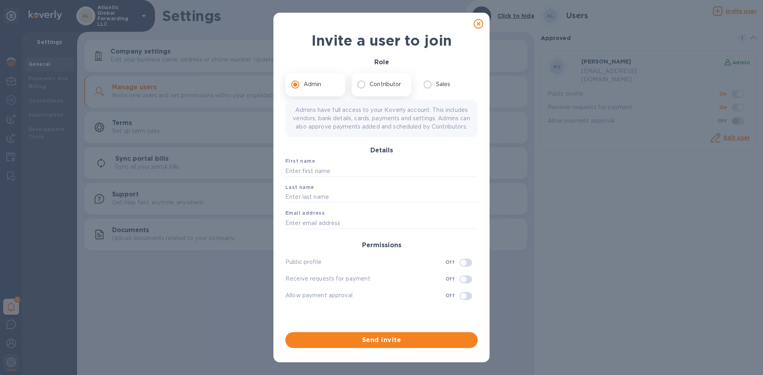
click at [379, 85] on p "Contributor" at bounding box center [384, 84] width 31 height 8
click at [369, 85] on input "Contributor" at bounding box center [361, 84] width 17 height 17
radio input "true"
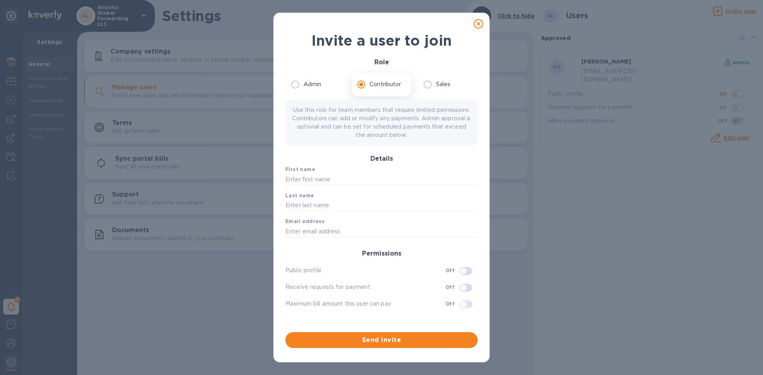
click at [466, 309] on input "checkbox" at bounding box center [463, 305] width 41 height 14
checkbox input "true"
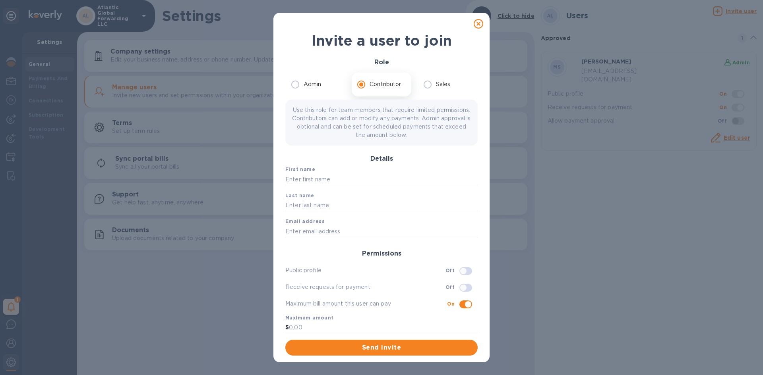
scroll to position [3, 0]
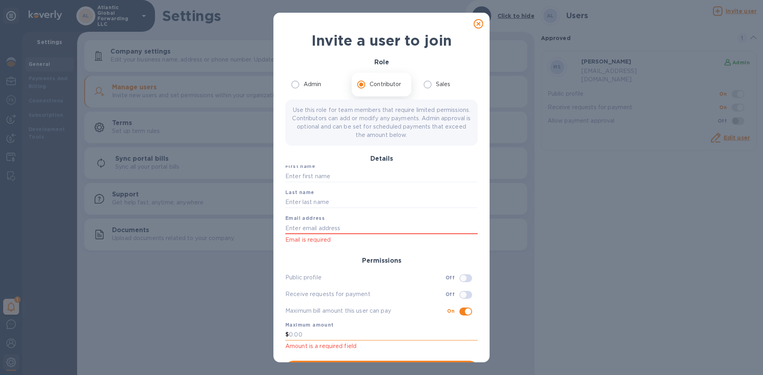
click at [308, 323] on div "Maximum amount $ Amount is a required field" at bounding box center [381, 336] width 195 height 33
type input "1"
click at [396, 305] on div "Maximum bill amount this user can pay On" at bounding box center [381, 312] width 192 height 14
click at [321, 174] on input "text" at bounding box center [381, 176] width 192 height 12
drag, startPoint x: 344, startPoint y: 177, endPoint x: 307, endPoint y: 179, distance: 37.0
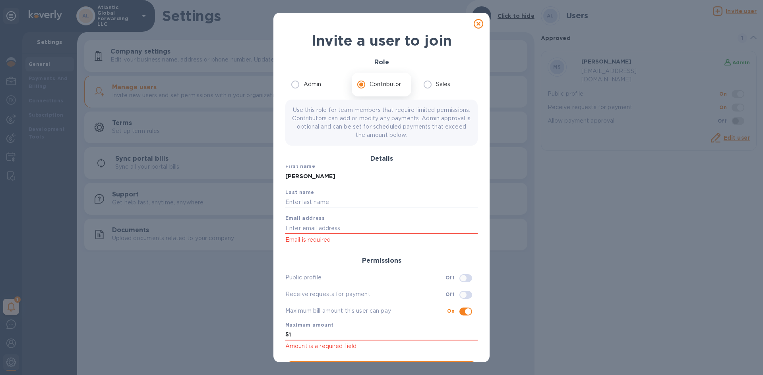
click at [307, 179] on input "[PERSON_NAME]" at bounding box center [381, 176] width 192 height 12
type input "Mischa"
click at [296, 200] on input "text" at bounding box center [381, 203] width 192 height 12
paste input "[PERSON_NAME]"
type input "[PERSON_NAME]"
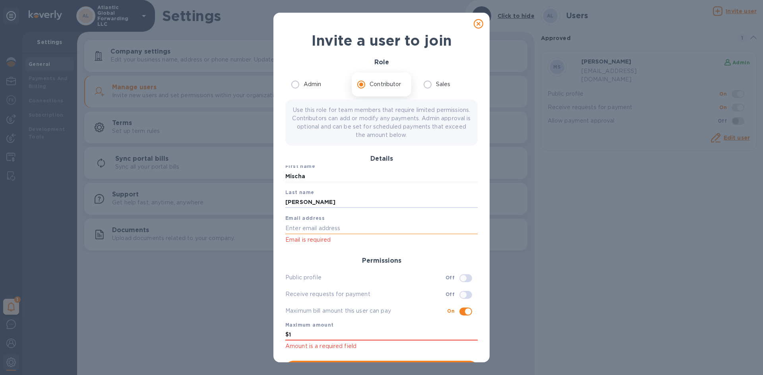
click at [288, 230] on input "text" at bounding box center [381, 228] width 192 height 12
type input "[EMAIL_ADDRESS][DOMAIN_NAME]"
click at [335, 249] on div "Permissions" at bounding box center [381, 258] width 199 height 20
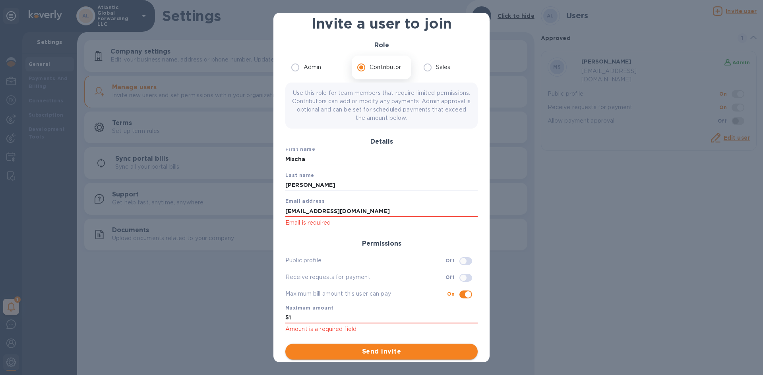
scroll to position [17, 0]
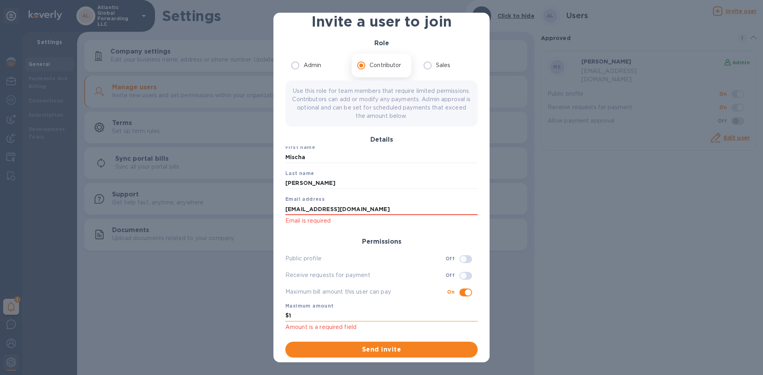
click at [328, 312] on input "1" at bounding box center [383, 316] width 189 height 12
click at [404, 329] on p "Amount is a required field" at bounding box center [381, 327] width 192 height 9
click at [309, 313] on input "1" at bounding box center [383, 316] width 189 height 12
type input "10"
click at [404, 334] on div "Maximum amount $ 10 Amount is a required field" at bounding box center [381, 317] width 195 height 33
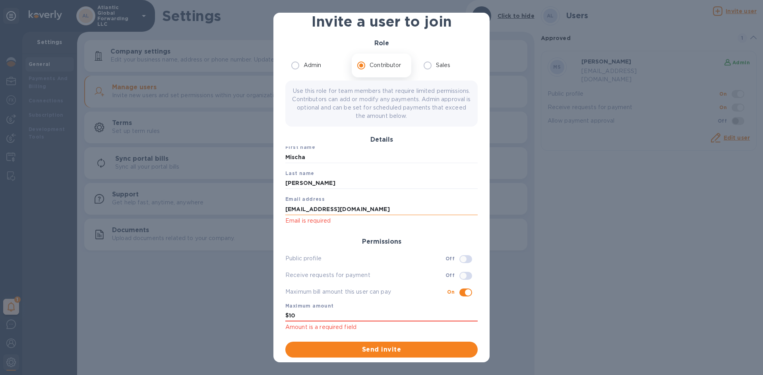
click at [357, 204] on input "[EMAIL_ADDRESS][DOMAIN_NAME]" at bounding box center [381, 209] width 192 height 12
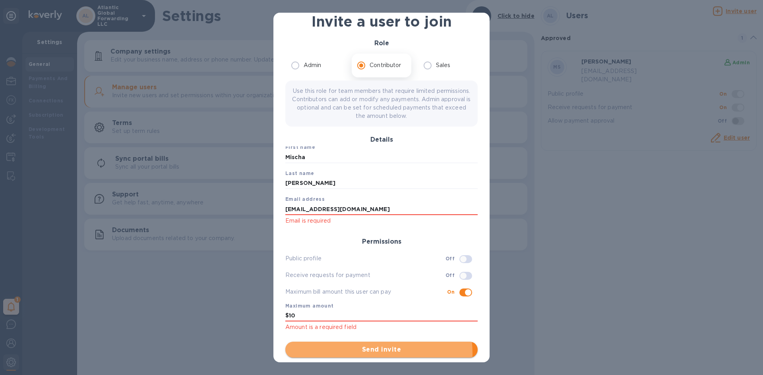
click at [367, 354] on span "Send invite" at bounding box center [382, 350] width 180 height 10
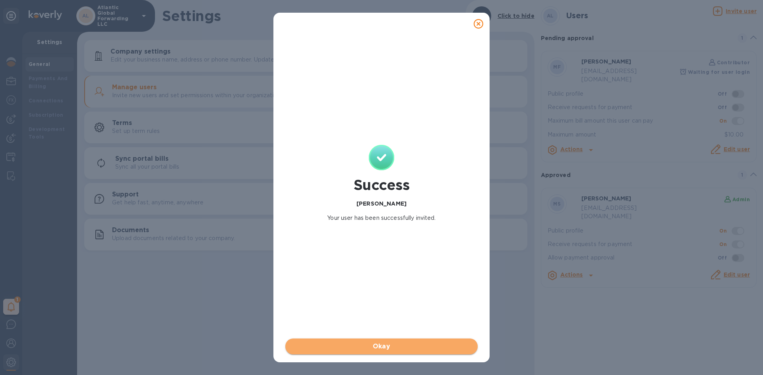
click at [390, 344] on span "Okay" at bounding box center [382, 347] width 180 height 10
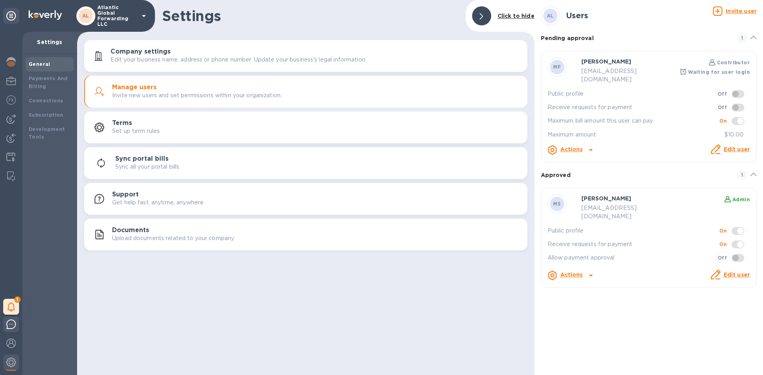
click at [12, 327] on img at bounding box center [11, 325] width 10 height 10
click at [735, 10] on u "Invite user" at bounding box center [740, 11] width 31 height 6
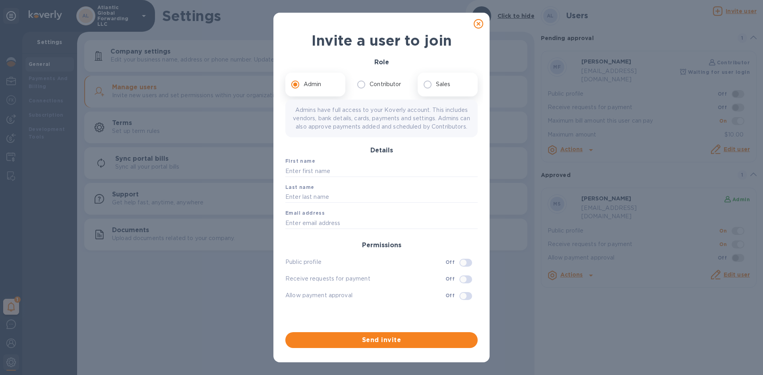
click at [440, 88] on p "Sales" at bounding box center [443, 84] width 15 height 8
click at [436, 88] on input "Sales" at bounding box center [427, 84] width 17 height 17
radio input "true"
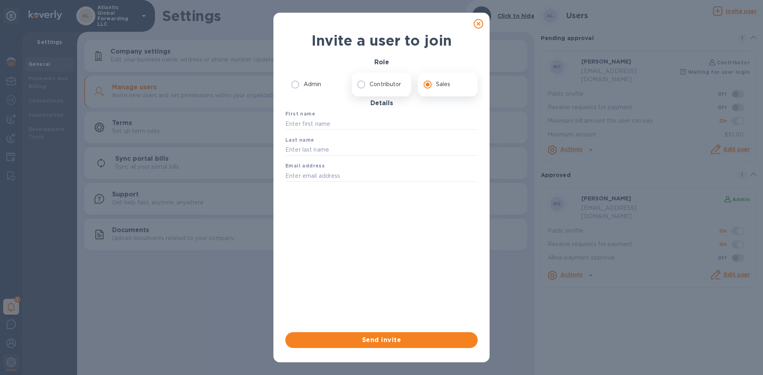
click at [372, 79] on label "Contributor" at bounding box center [379, 84] width 53 height 17
click at [369, 79] on input "Contributor" at bounding box center [361, 84] width 17 height 17
radio input "true"
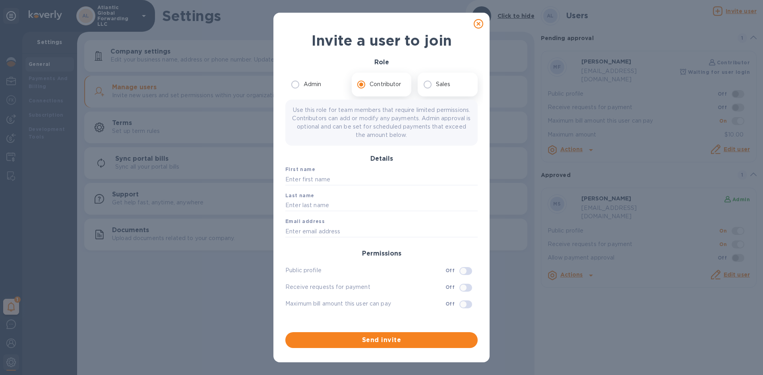
click at [437, 85] on p "Sales" at bounding box center [443, 84] width 15 height 8
click at [436, 85] on input "Sales" at bounding box center [427, 84] width 17 height 17
radio input "true"
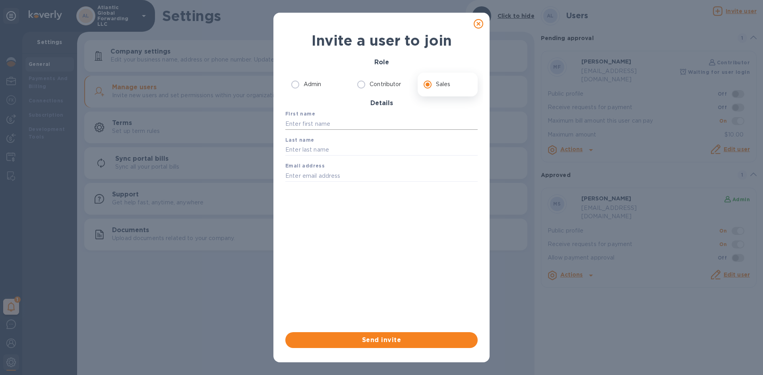
click at [328, 127] on input "text" at bounding box center [381, 124] width 192 height 12
type input "[PERSON_NAME]"
click at [313, 150] on input "text" at bounding box center [381, 150] width 192 height 12
type input "Julies"
click at [291, 176] on input "text" at bounding box center [381, 176] width 192 height 12
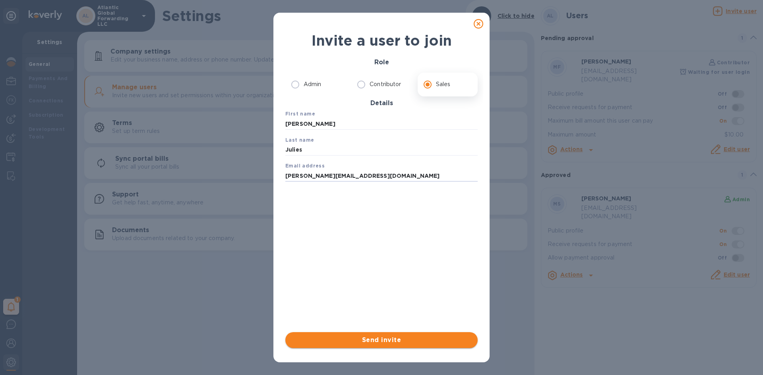
type input "[PERSON_NAME][EMAIL_ADDRESS][DOMAIN_NAME]"
click at [352, 338] on span "Send invite" at bounding box center [382, 341] width 180 height 10
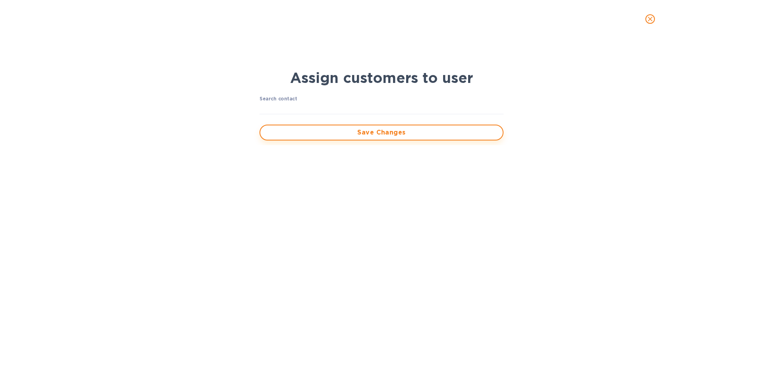
click at [358, 131] on span "Save Changes" at bounding box center [382, 133] width 230 height 10
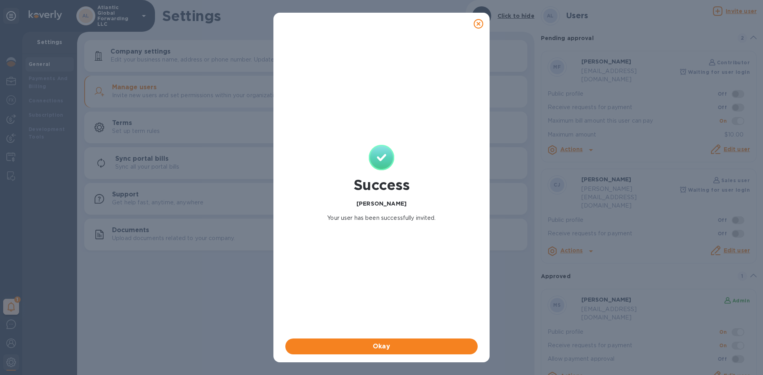
click at [477, 21] on icon at bounding box center [478, 24] width 10 height 10
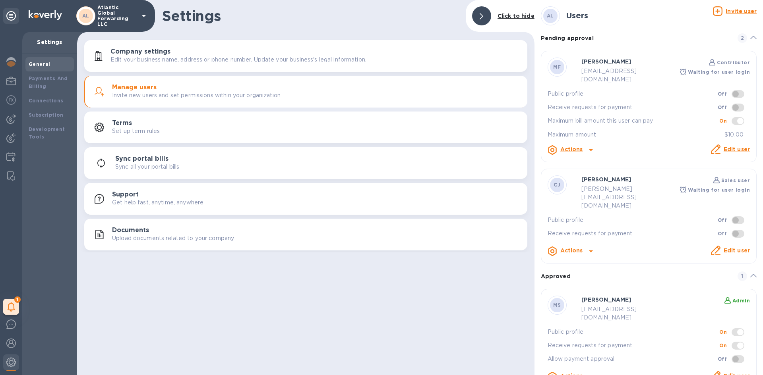
click at [593, 247] on icon at bounding box center [591, 252] width 10 height 10
click at [738, 228] on div at bounding box center [381, 187] width 763 height 375
click at [732, 247] on link "Edit user" at bounding box center [736, 250] width 26 height 6
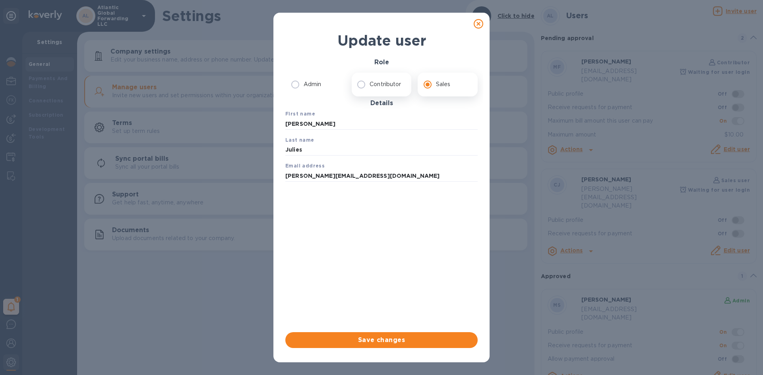
click at [383, 83] on p "Contributor" at bounding box center [384, 84] width 31 height 8
click at [369, 83] on input "Contributor" at bounding box center [361, 84] width 17 height 17
radio input "true"
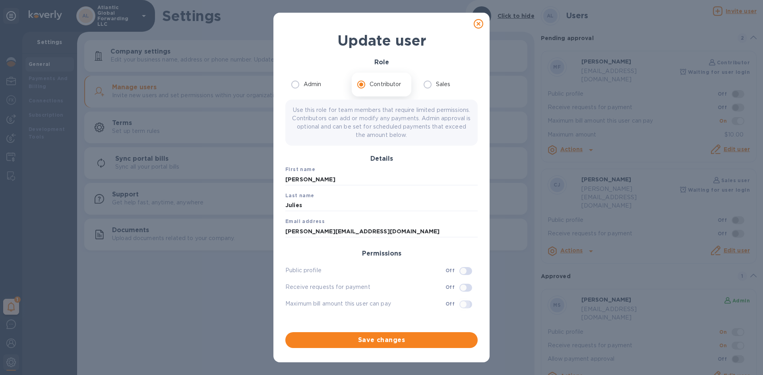
click at [462, 303] on input "checkbox" at bounding box center [463, 305] width 41 height 14
checkbox input "true"
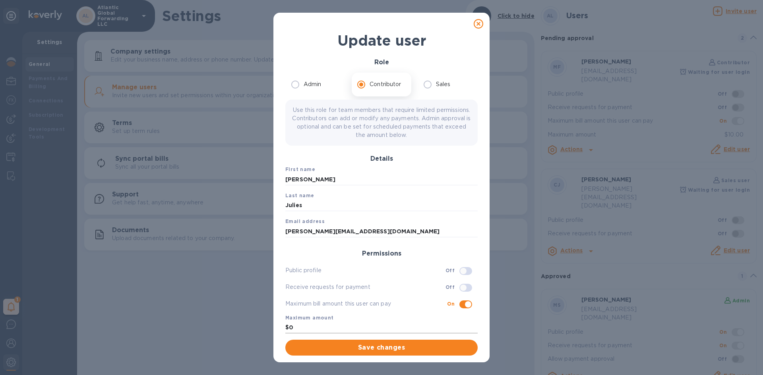
click at [303, 330] on input "0" at bounding box center [383, 328] width 189 height 12
drag, startPoint x: 303, startPoint y: 326, endPoint x: 288, endPoint y: 326, distance: 15.1
click at [288, 326] on div "$ 0" at bounding box center [381, 328] width 192 height 12
type input "1"
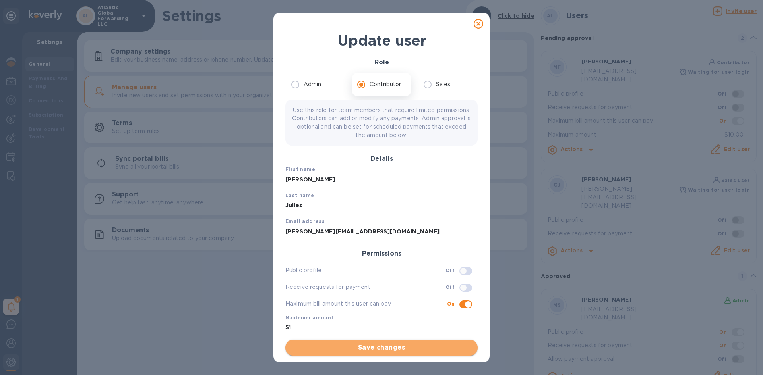
click at [363, 347] on span "Save changes" at bounding box center [382, 348] width 180 height 10
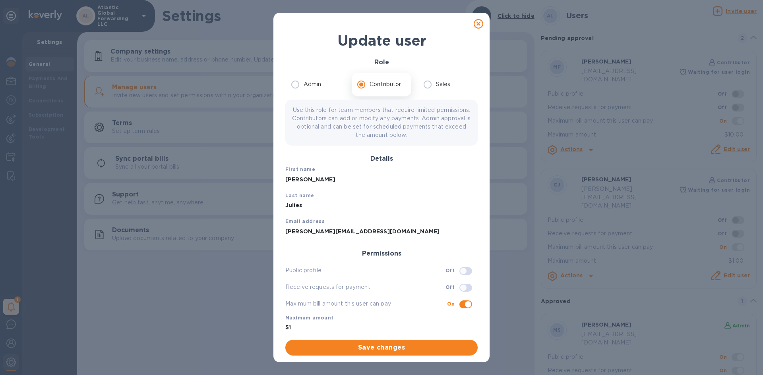
click at [481, 25] on icon at bounding box center [478, 24] width 10 height 10
radio input "true"
